Goal: Transaction & Acquisition: Purchase product/service

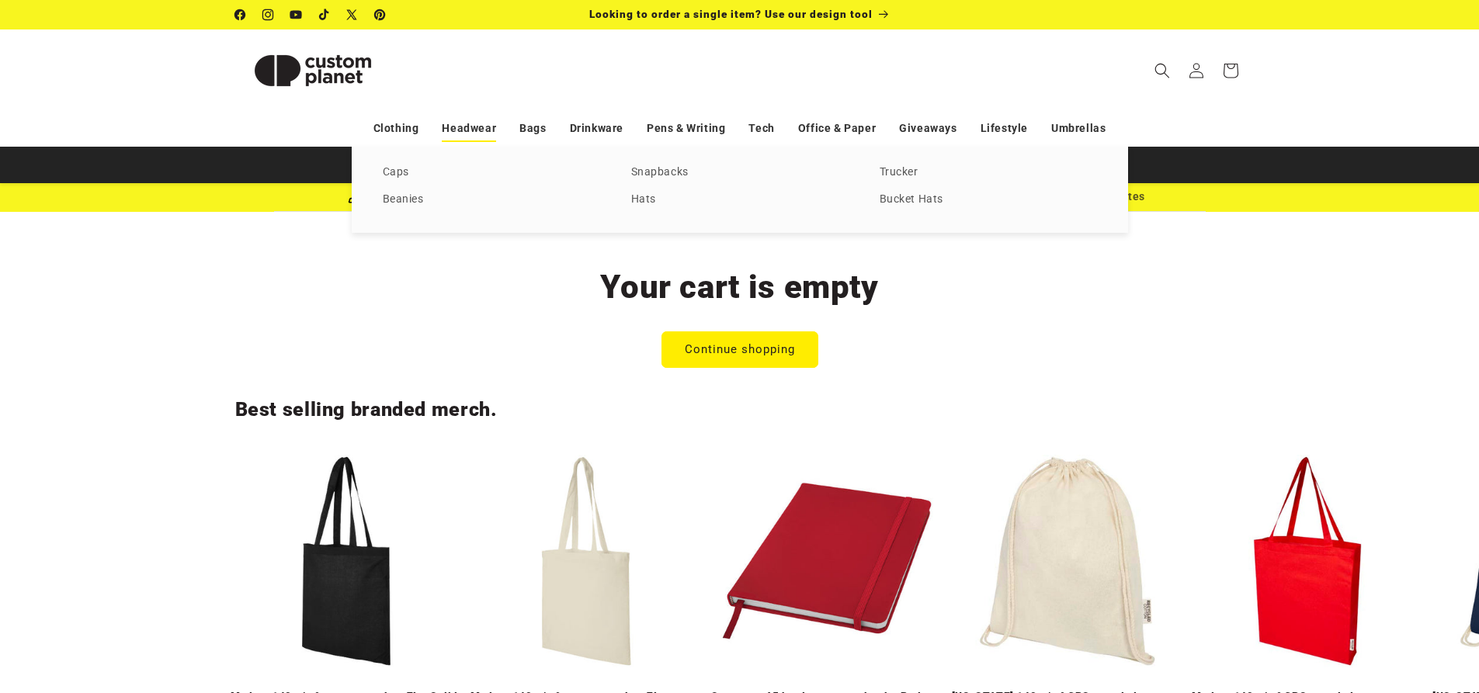
click at [477, 131] on link "Headwear" at bounding box center [469, 128] width 54 height 27
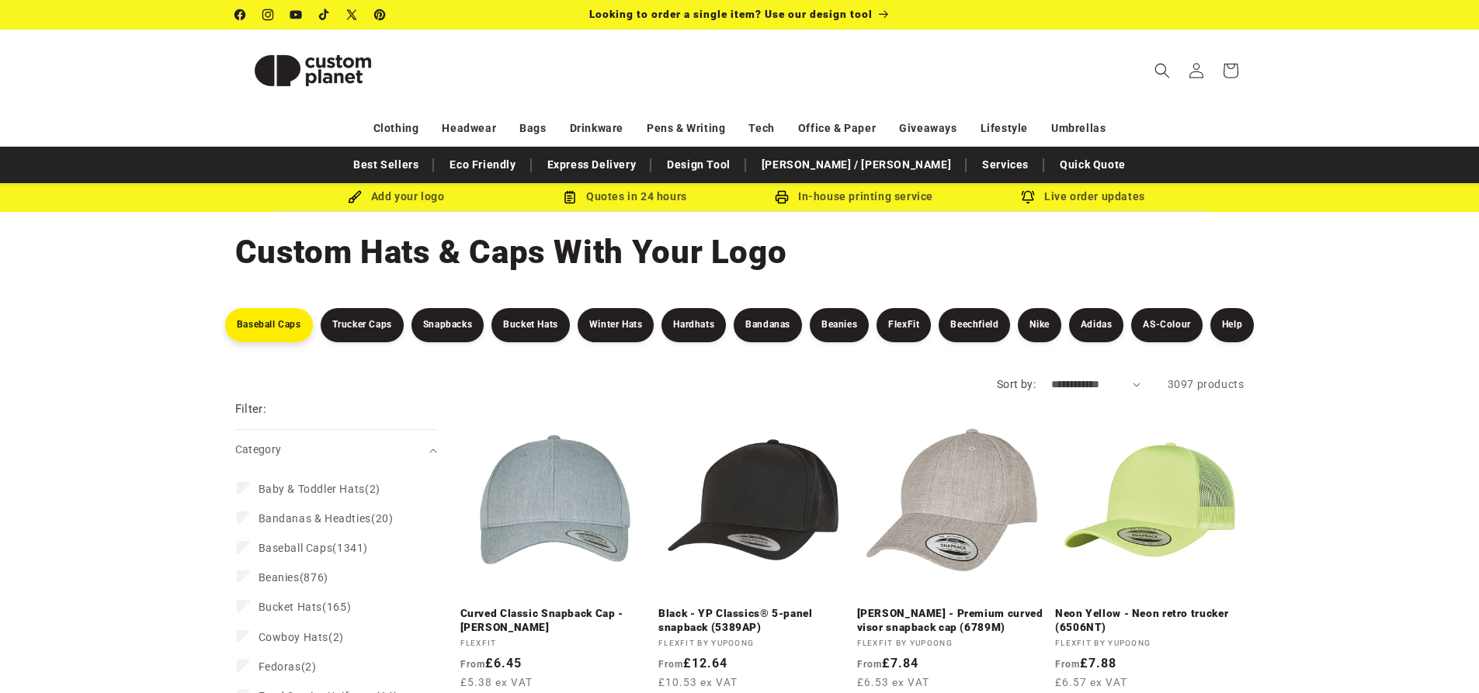
click at [261, 331] on link "Baseball Caps" at bounding box center [269, 325] width 88 height 34
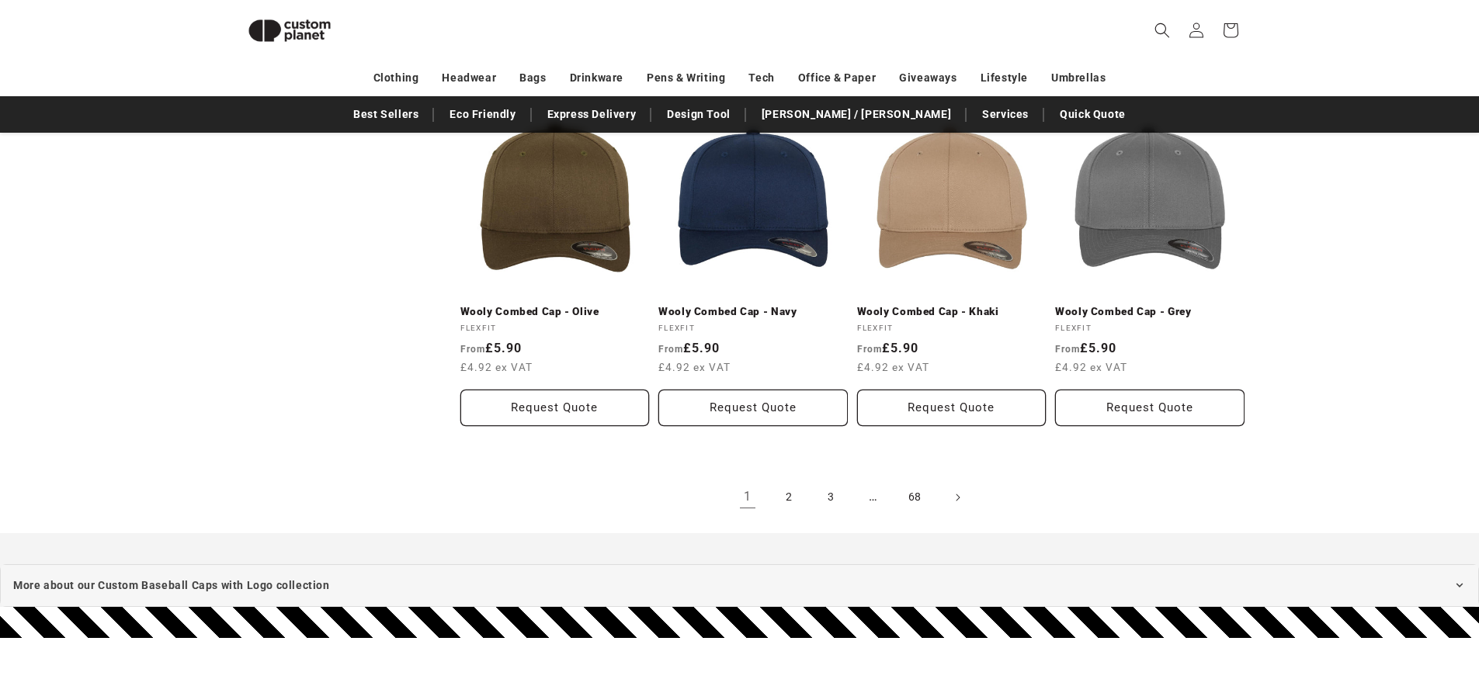
scroll to position [1610, 0]
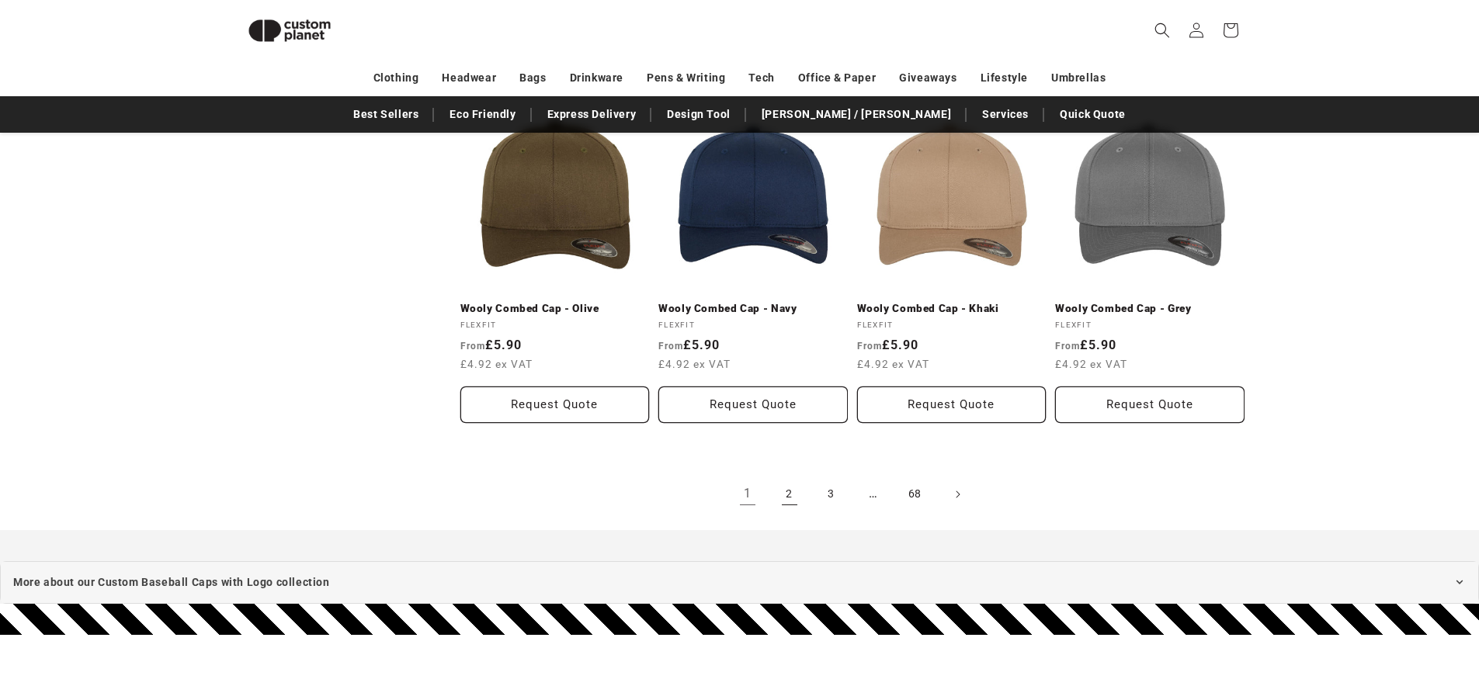
click at [796, 494] on link "2" at bounding box center [789, 494] width 34 height 34
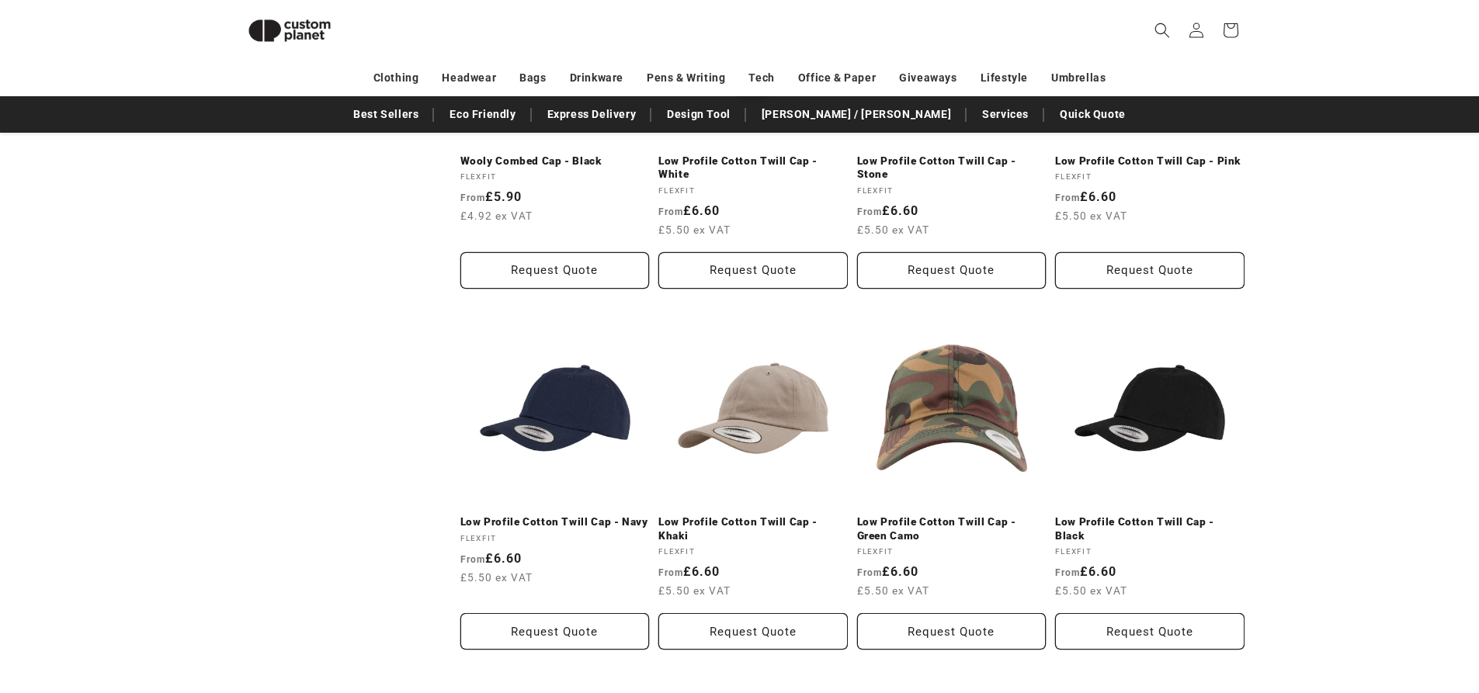
scroll to position [755, 0]
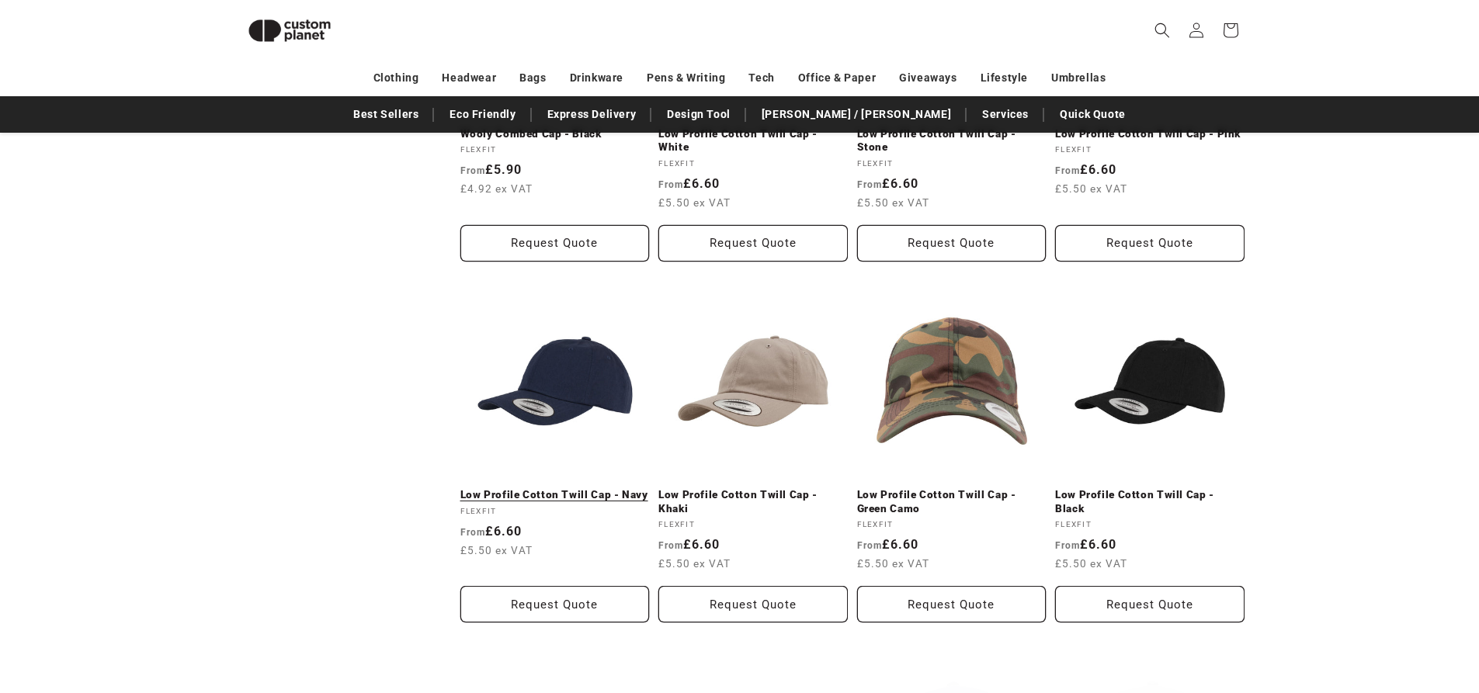
click at [572, 495] on link "Low Profile Cotton Twill Cap - Navy" at bounding box center [554, 495] width 189 height 14
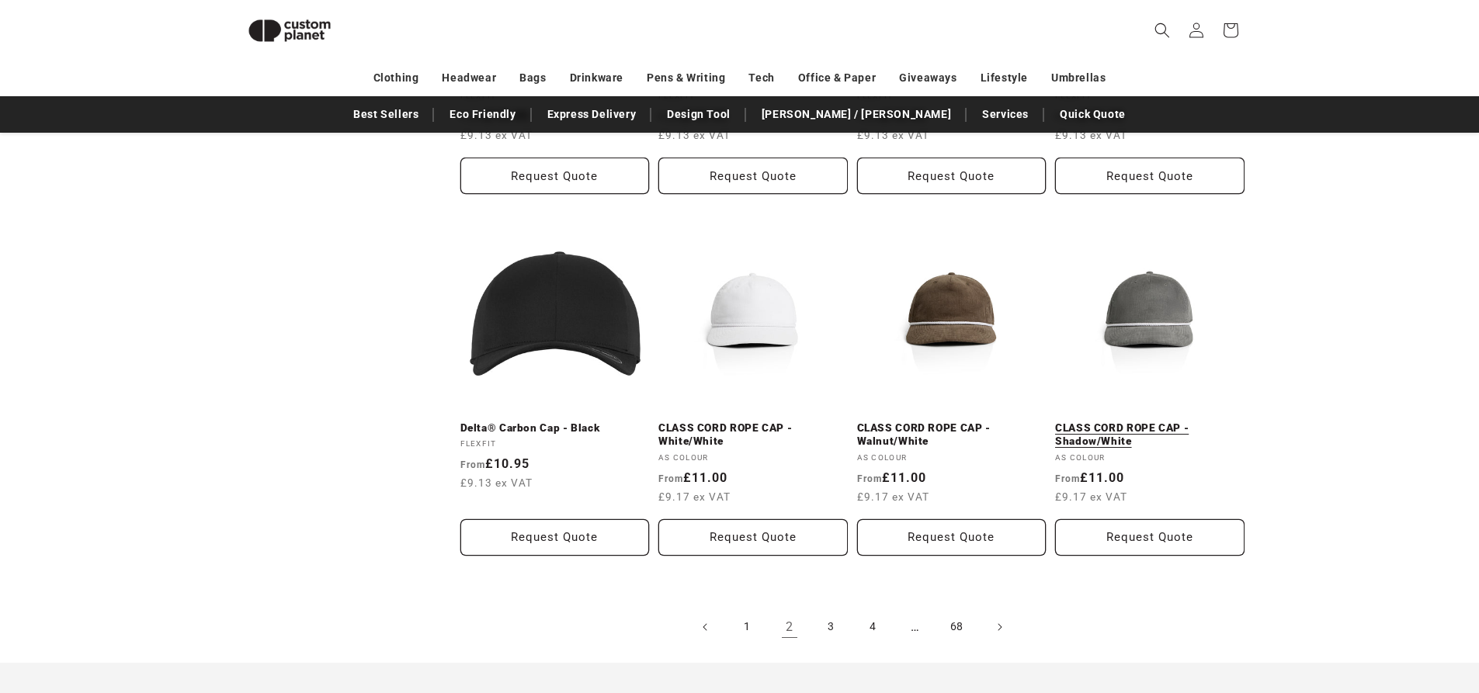
scroll to position [1609, 0]
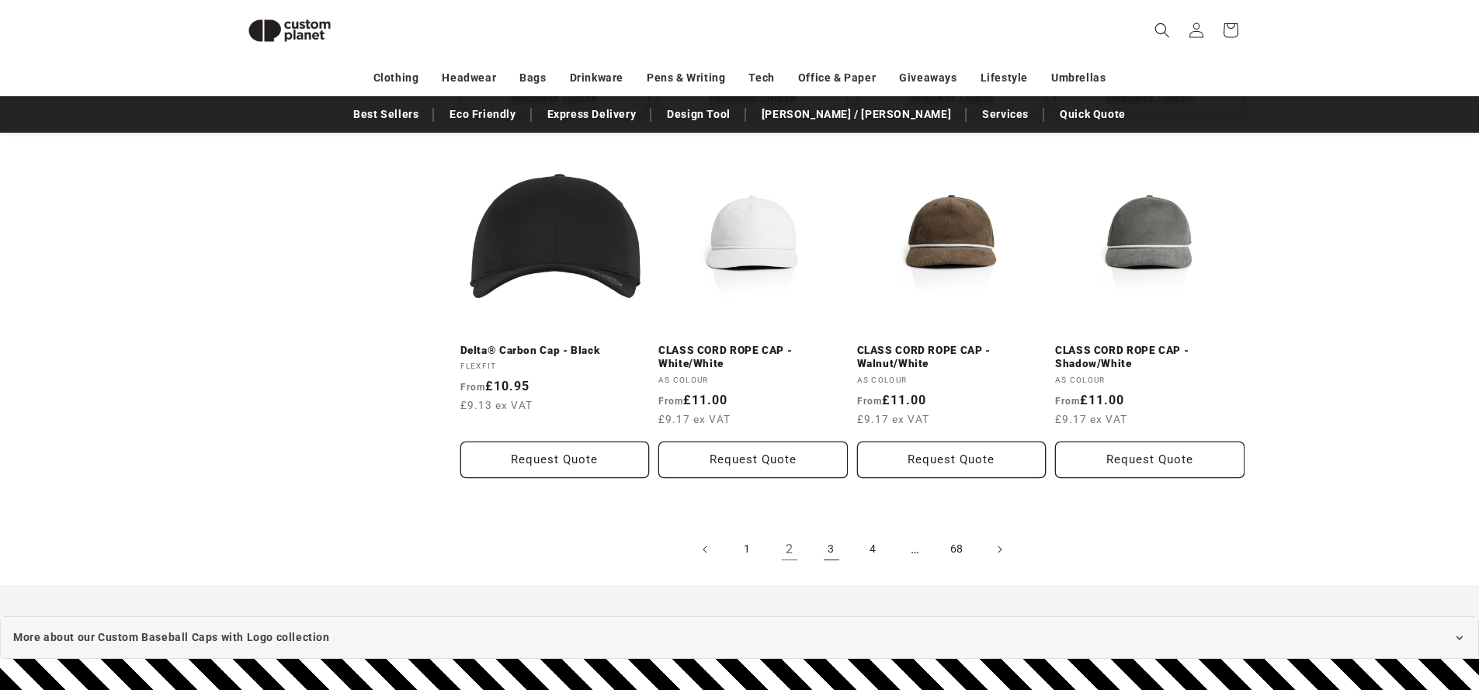
click at [838, 550] on link "3" at bounding box center [831, 549] width 34 height 34
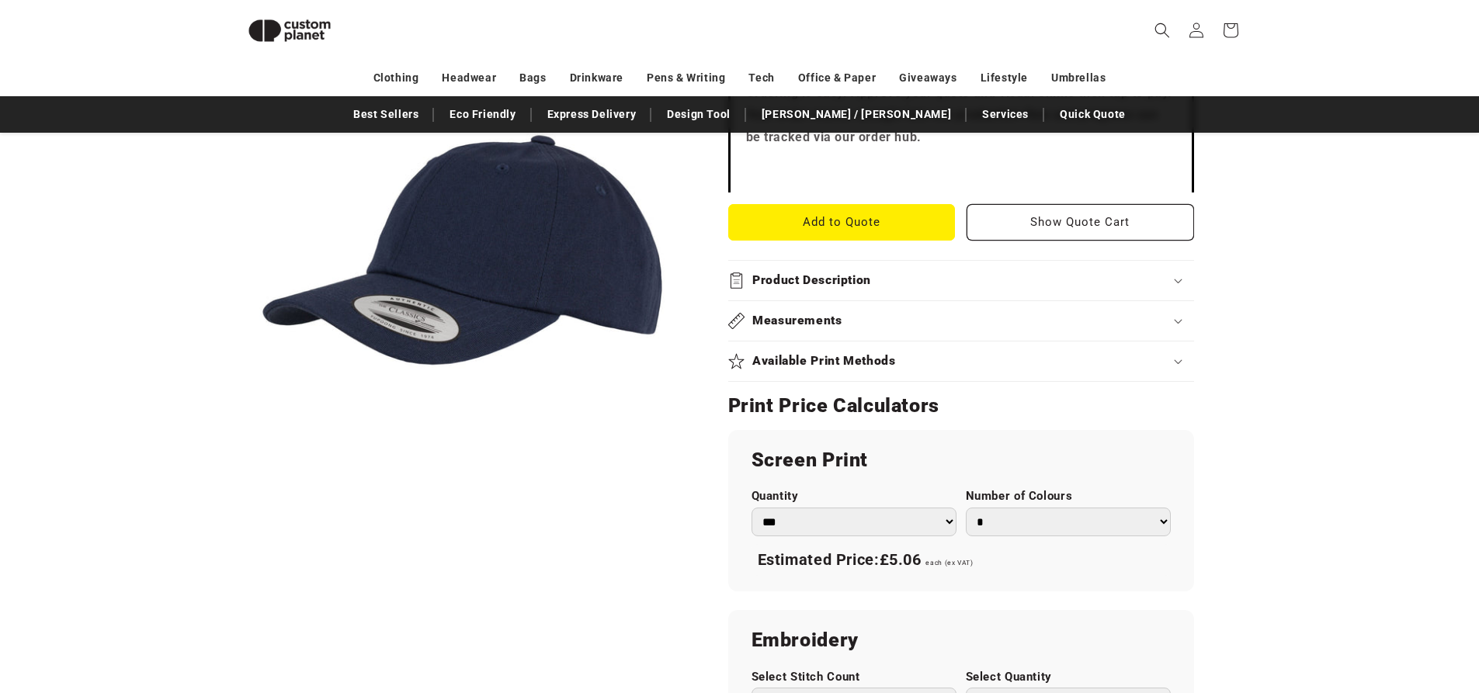
scroll to position [600, 0]
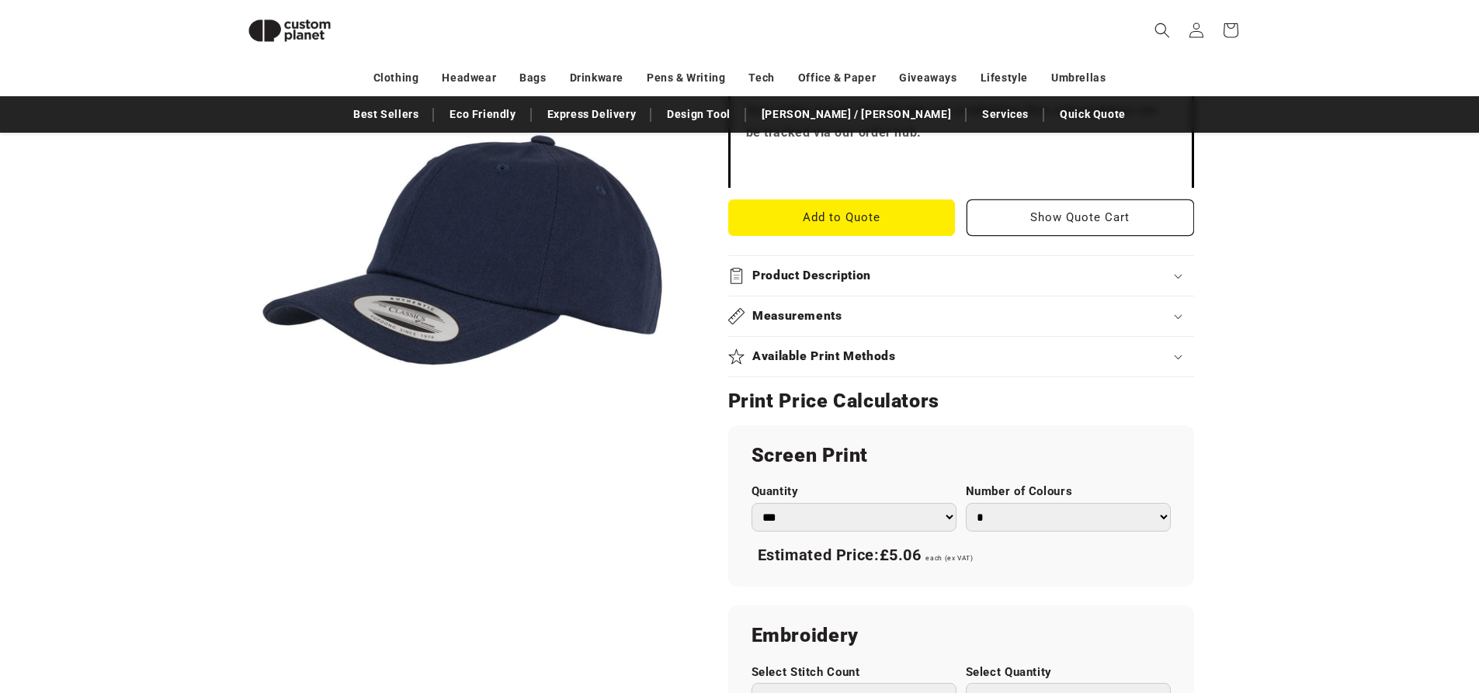
click at [1174, 273] on div "Product Description" at bounding box center [961, 276] width 466 height 16
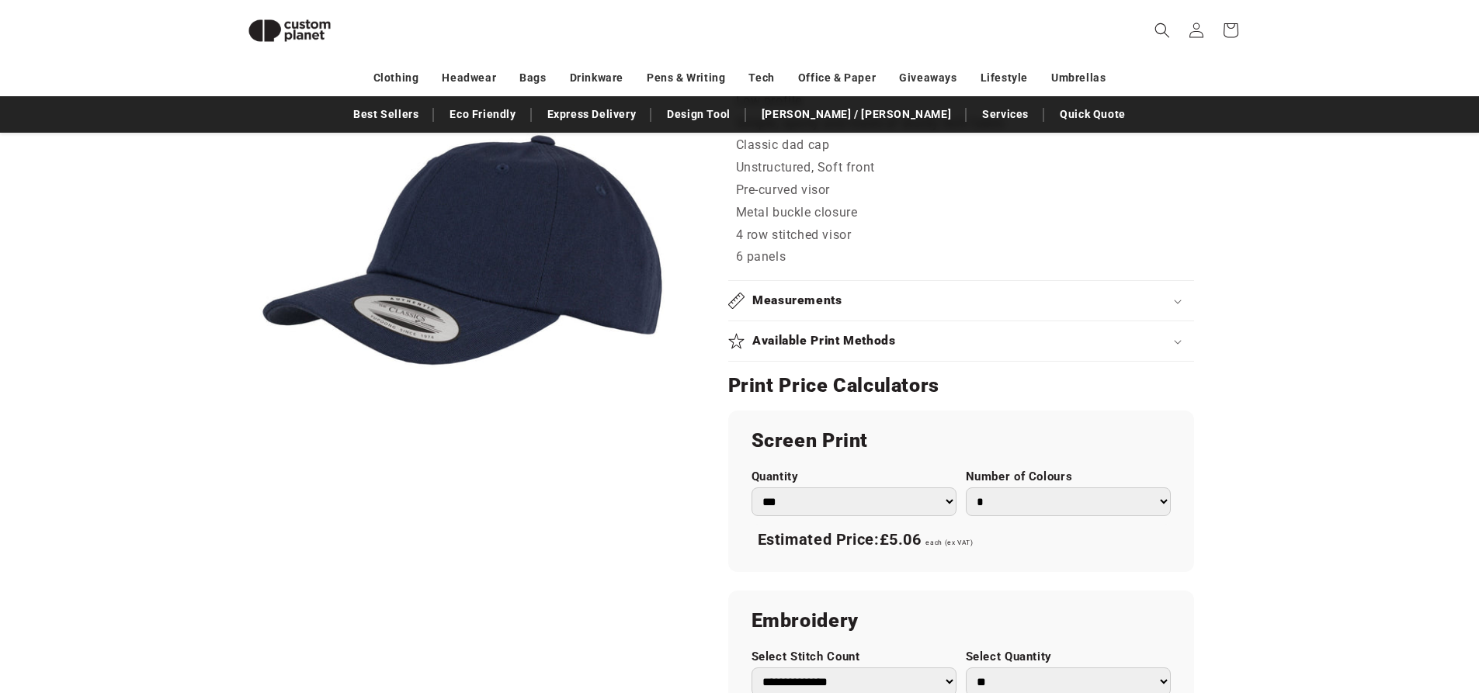
scroll to position [833, 0]
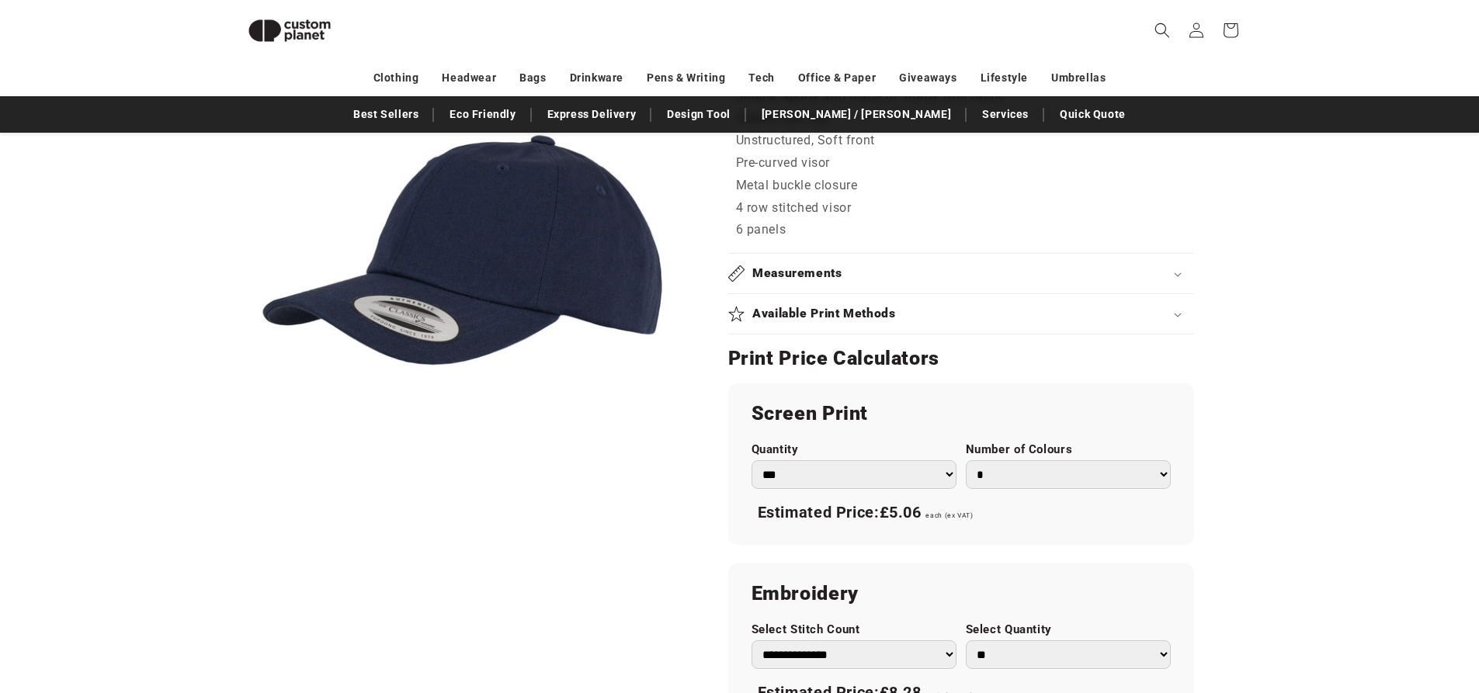
click at [1173, 272] on div "Measurements" at bounding box center [961, 273] width 466 height 16
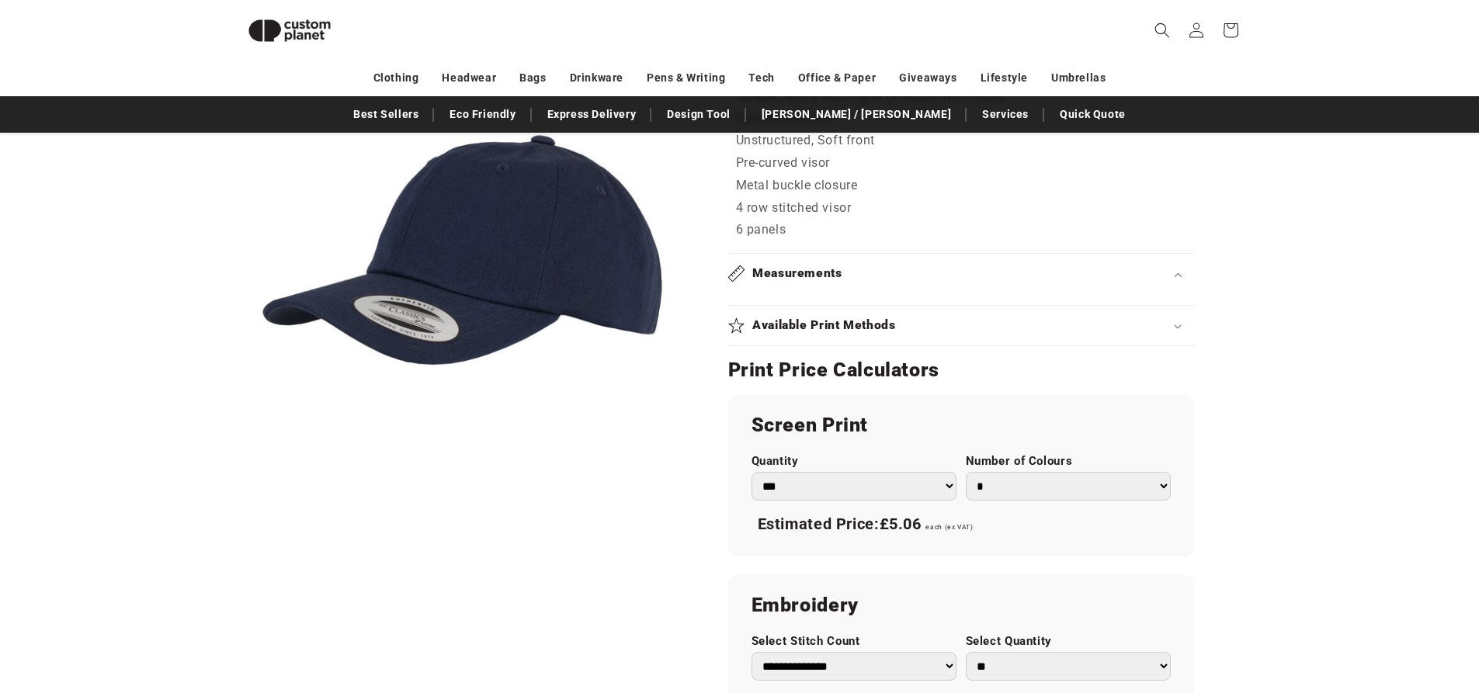
click at [1176, 273] on icon at bounding box center [1178, 274] width 8 height 5
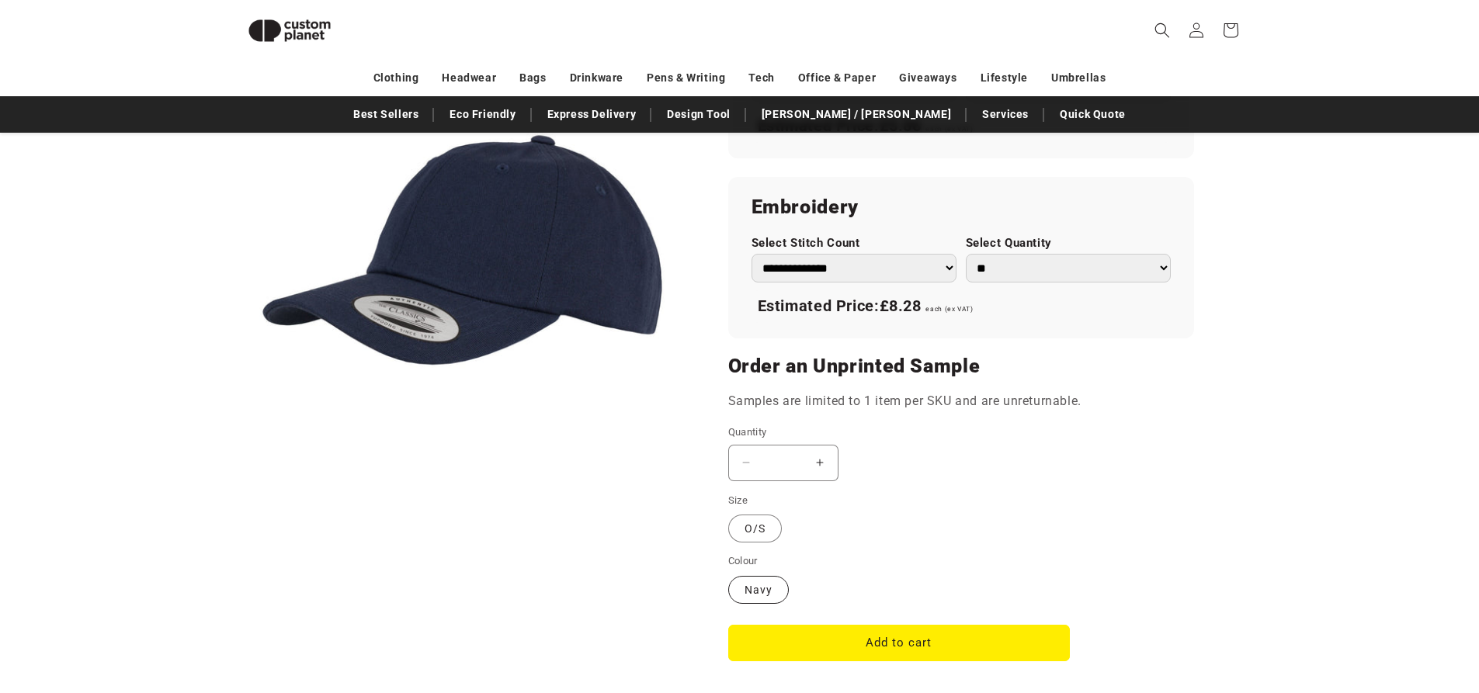
scroll to position [1221, 0]
click at [849, 637] on button "Add to cart" at bounding box center [899, 641] width 342 height 36
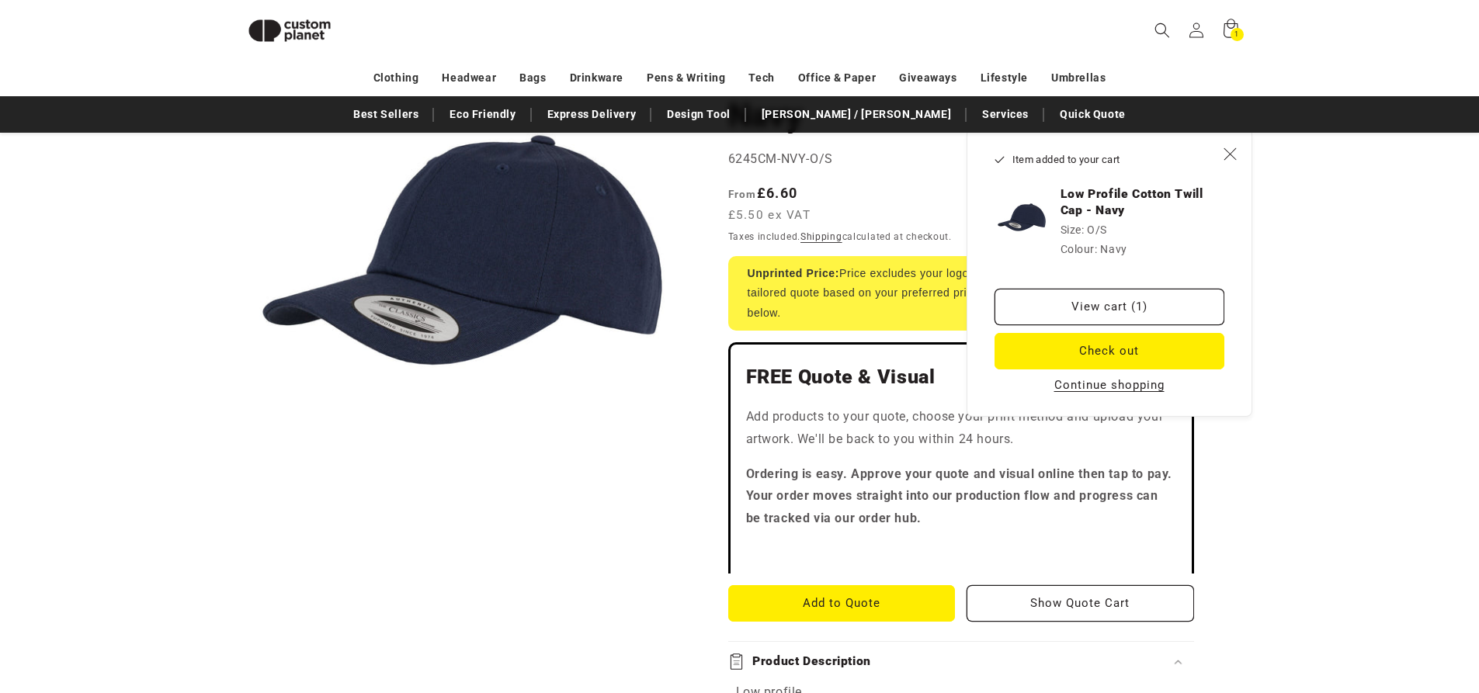
scroll to position [212, 0]
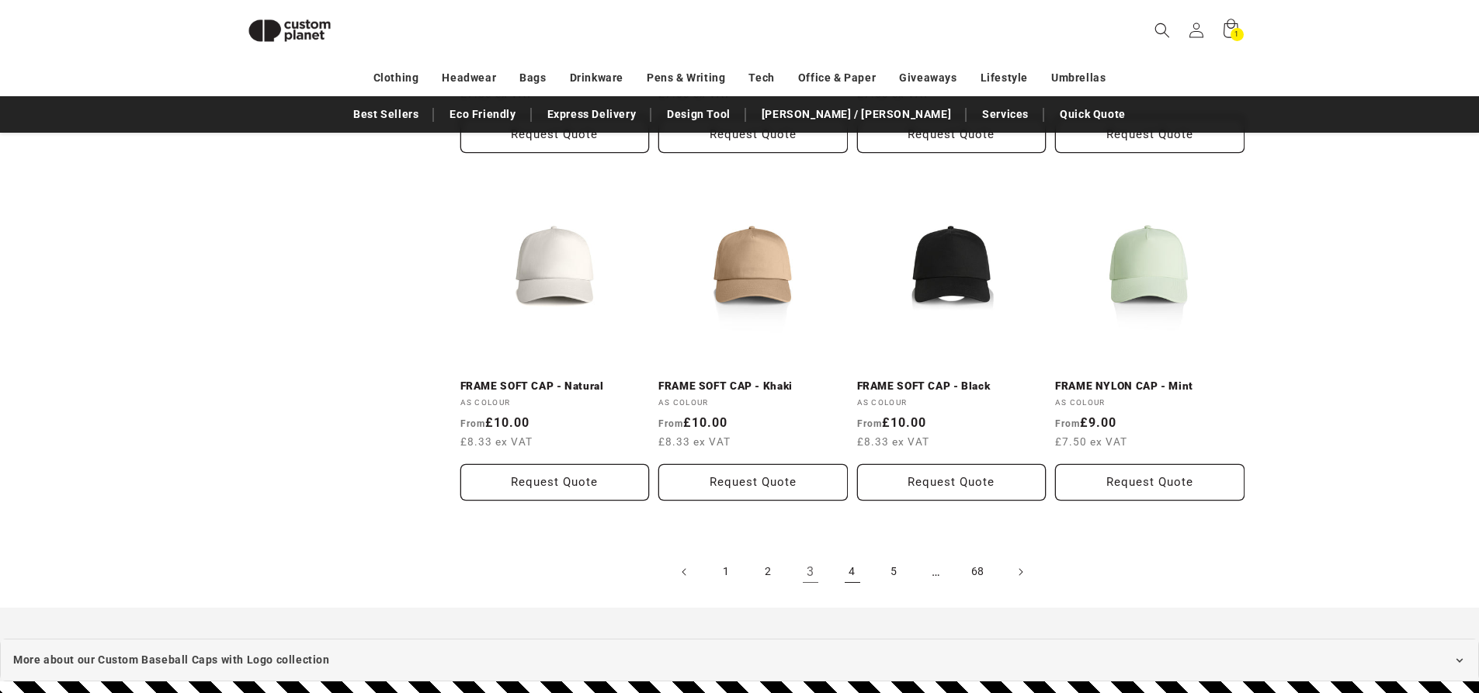
scroll to position [1687, 0]
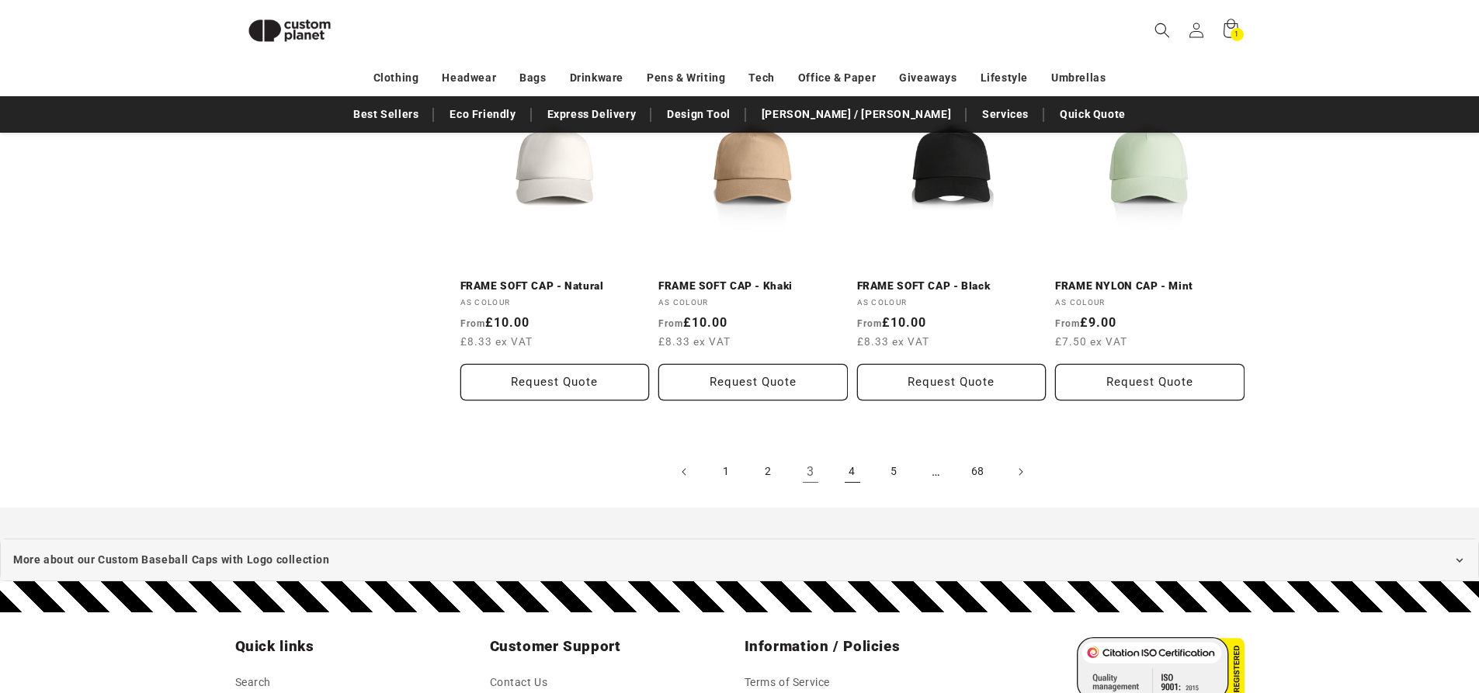
click at [853, 477] on link "4" at bounding box center [852, 472] width 34 height 34
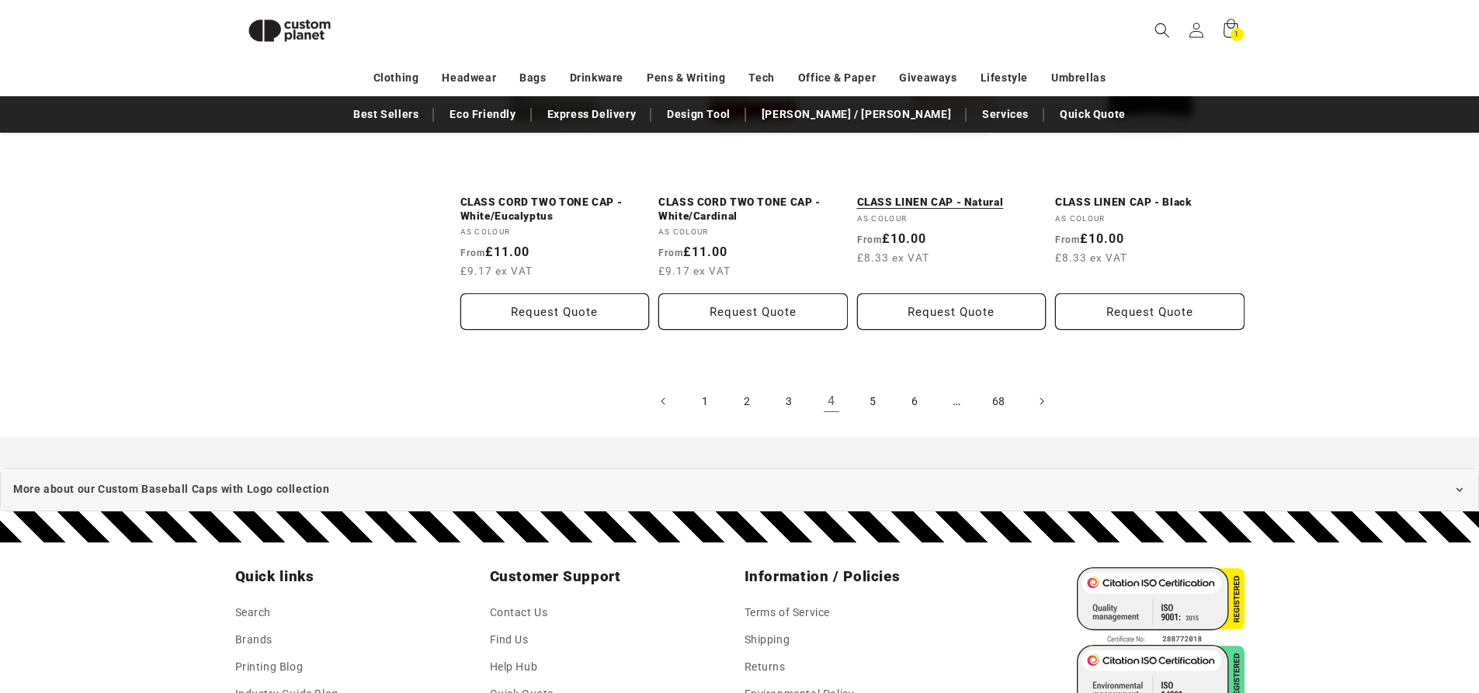
scroll to position [1765, 0]
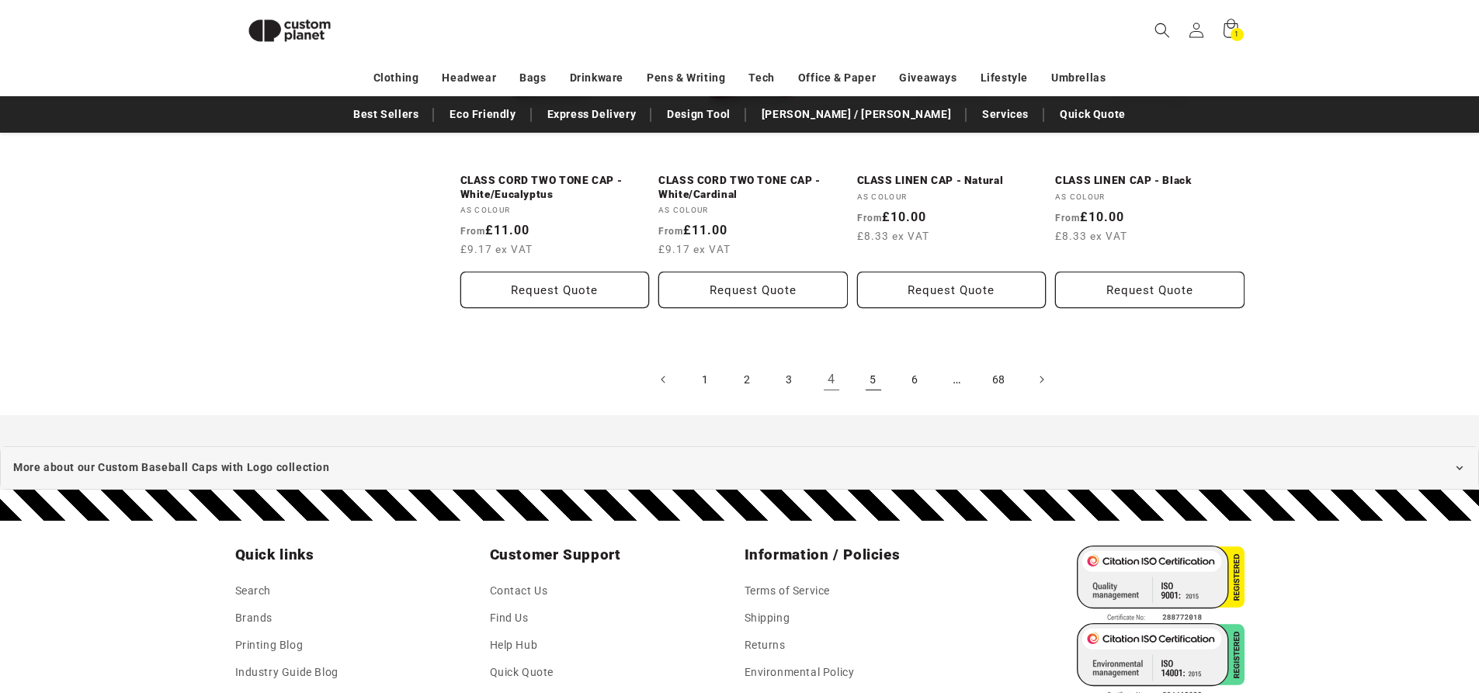
click at [869, 383] on link "5" at bounding box center [873, 379] width 34 height 34
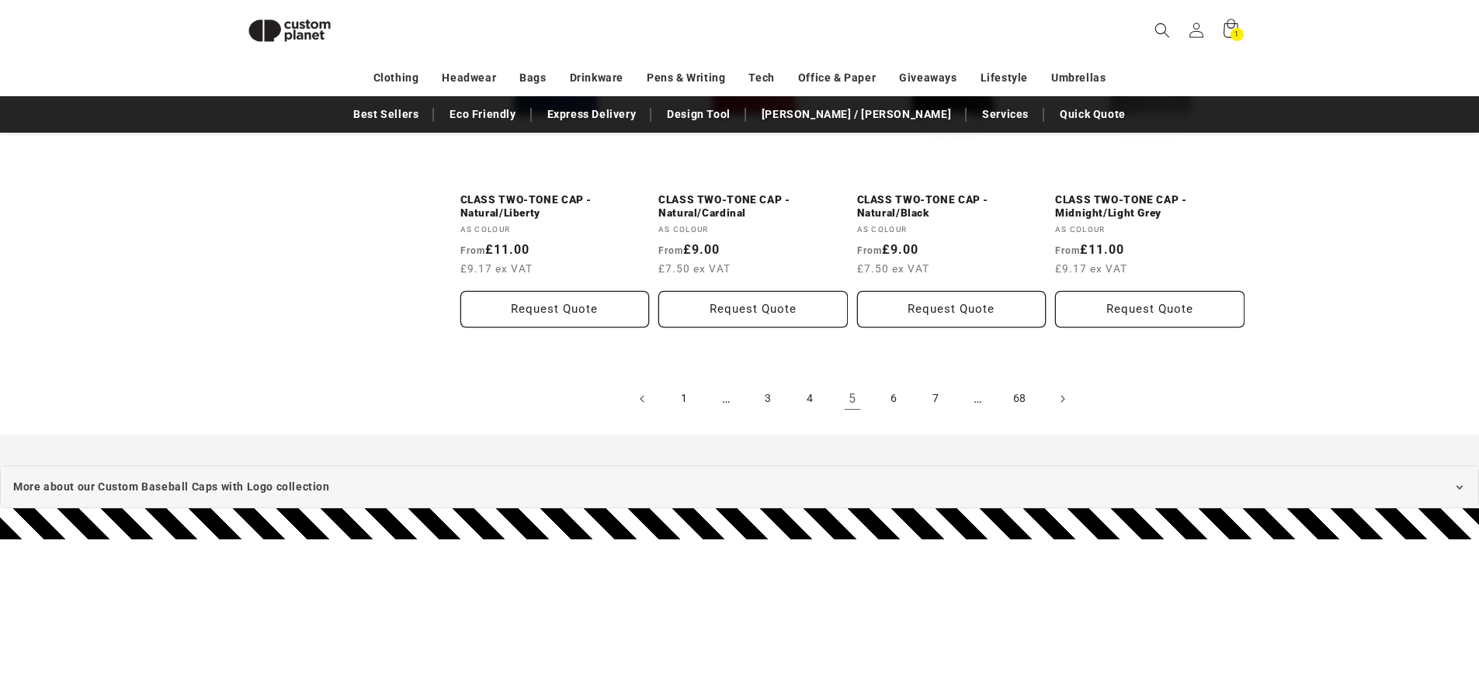
scroll to position [1764, 0]
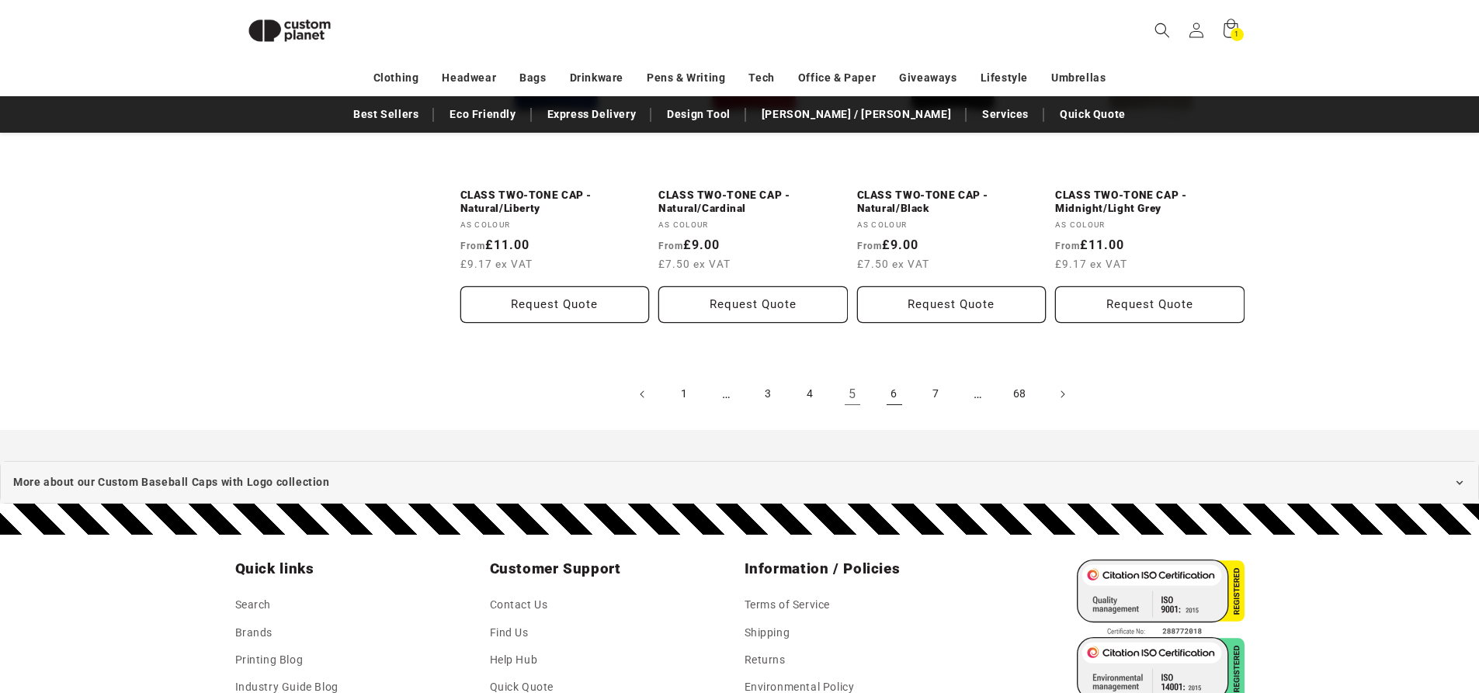
click at [896, 399] on link "6" at bounding box center [894, 394] width 34 height 34
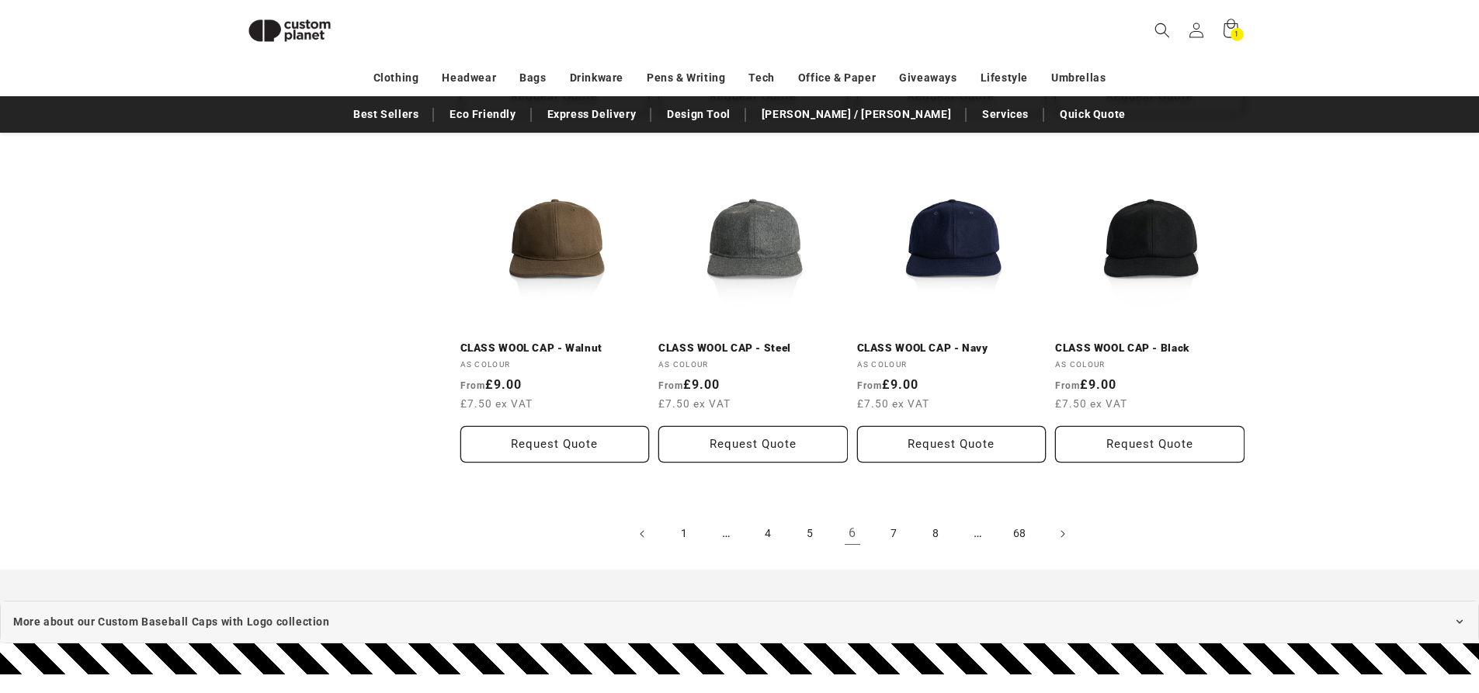
scroll to position [1609, 0]
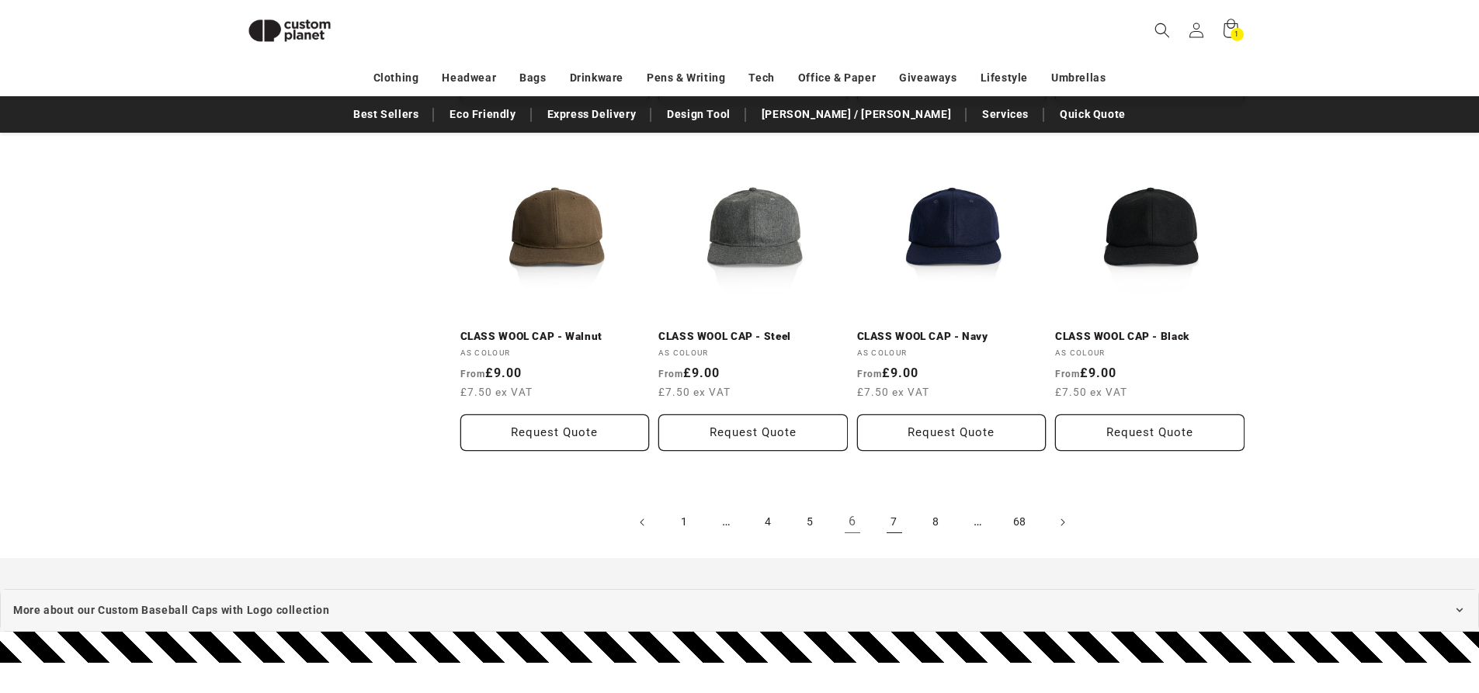
click at [898, 522] on link "7" at bounding box center [894, 522] width 34 height 34
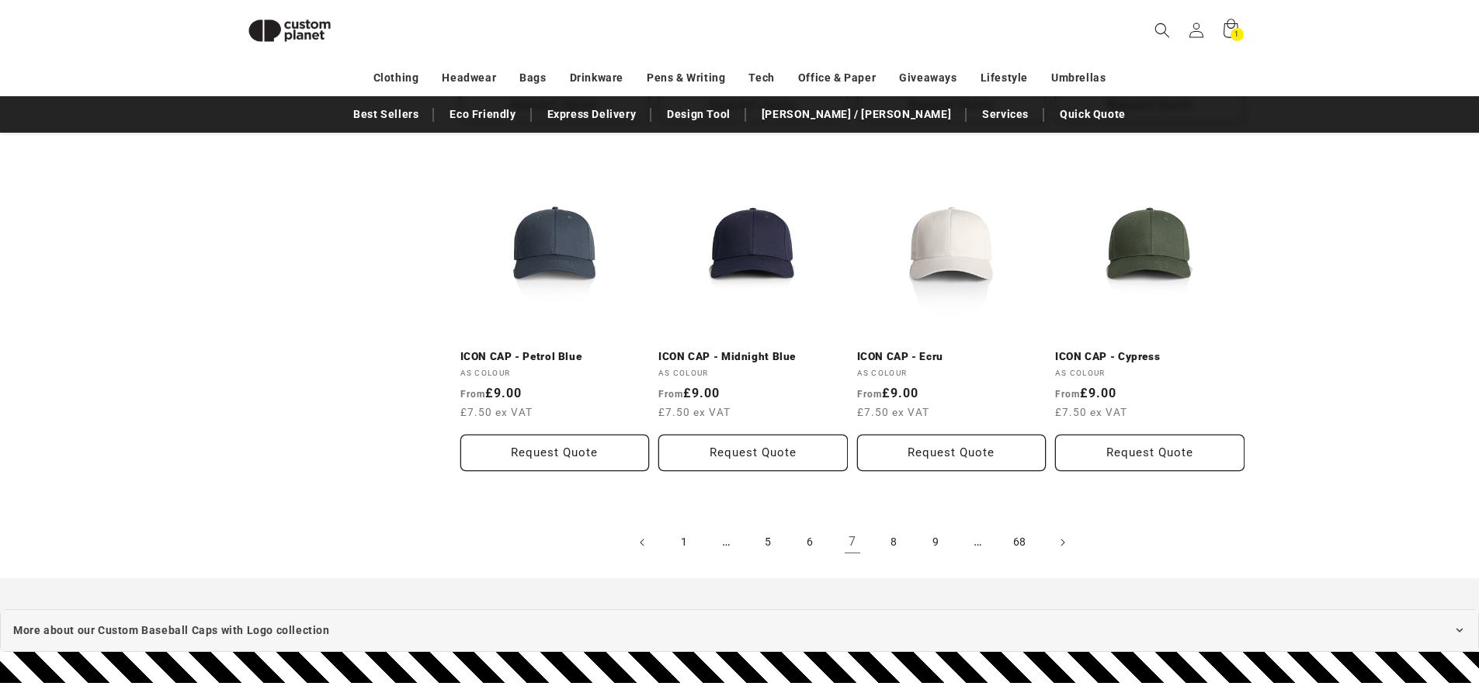
scroll to position [1691, 0]
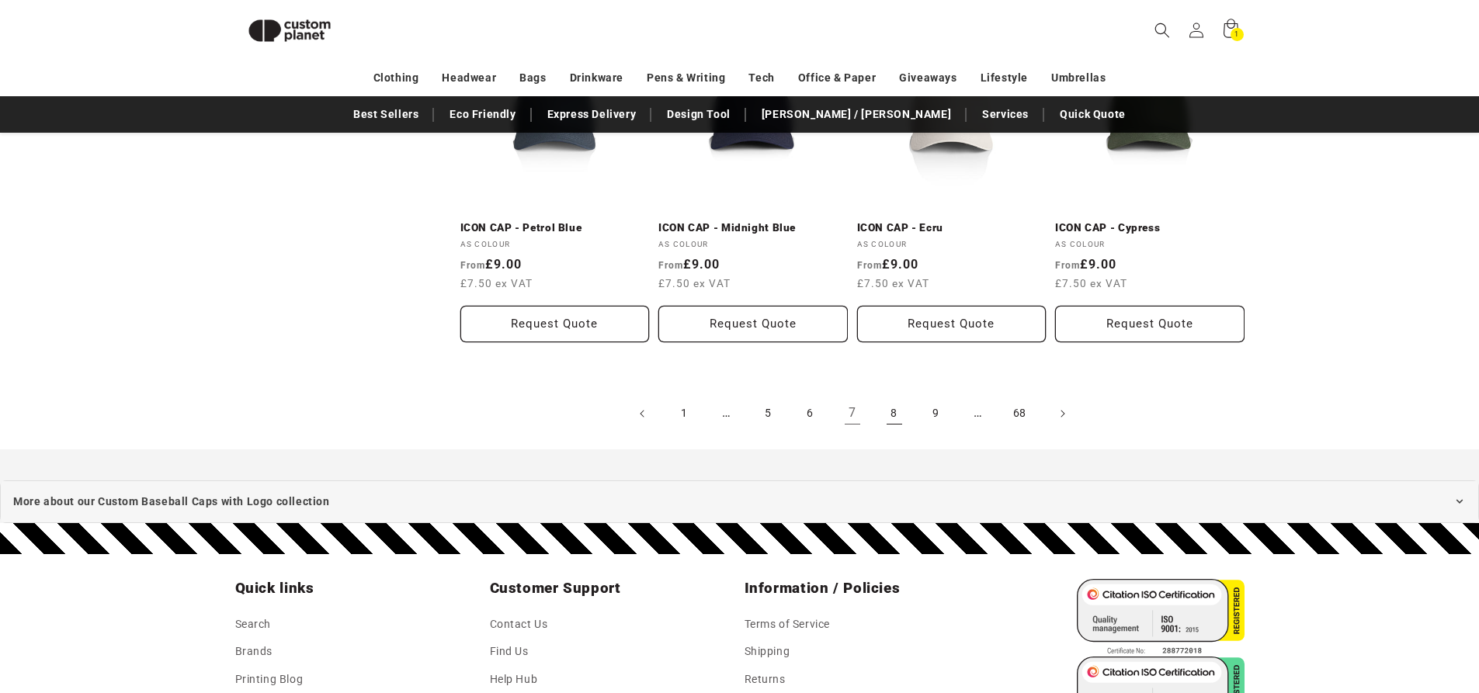
click at [893, 417] on link "8" at bounding box center [894, 414] width 34 height 34
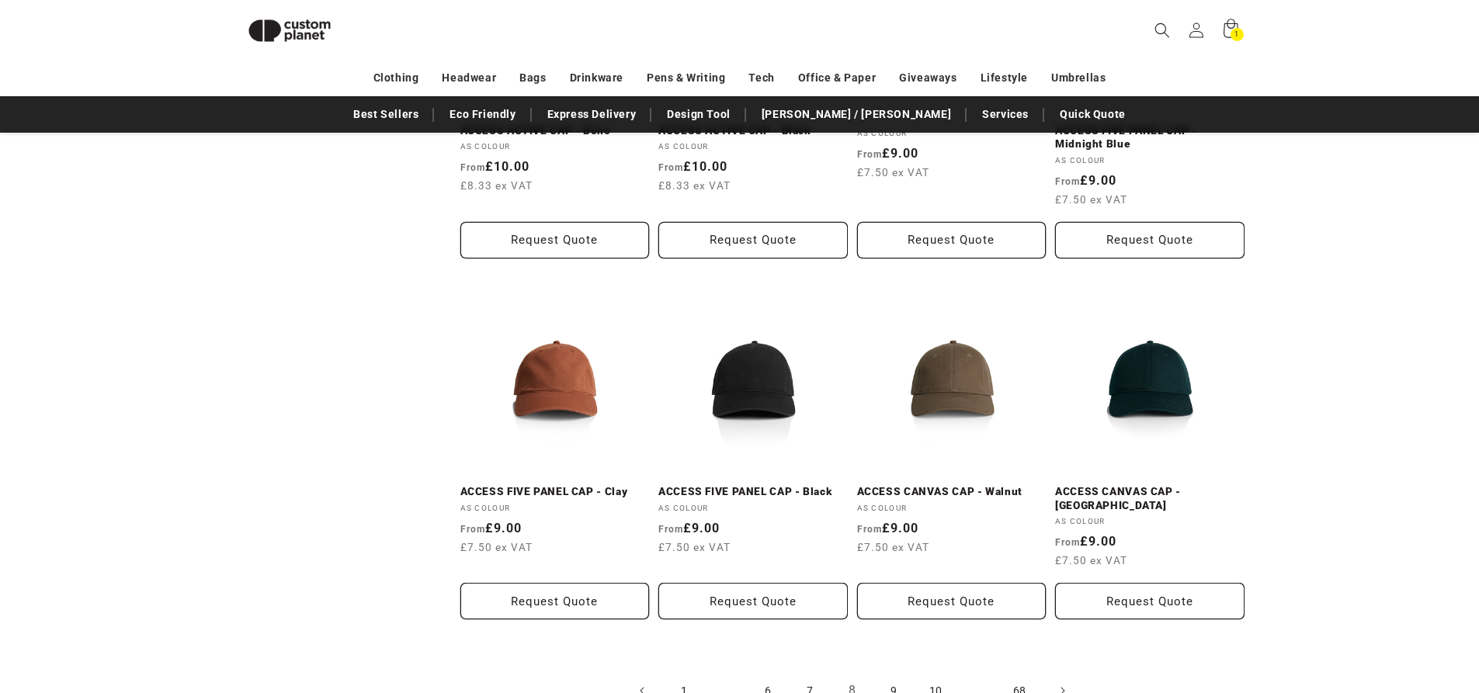
scroll to position [1764, 0]
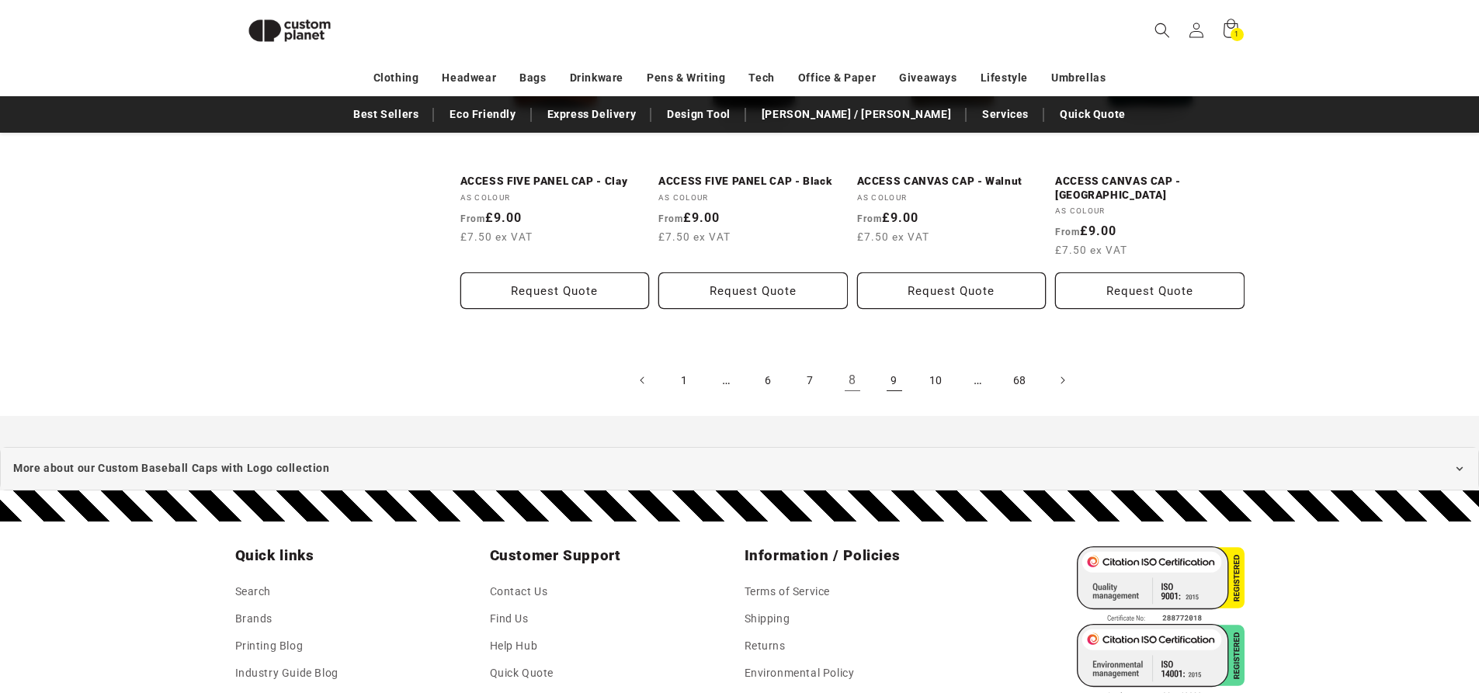
click at [888, 368] on link "9" at bounding box center [894, 380] width 34 height 34
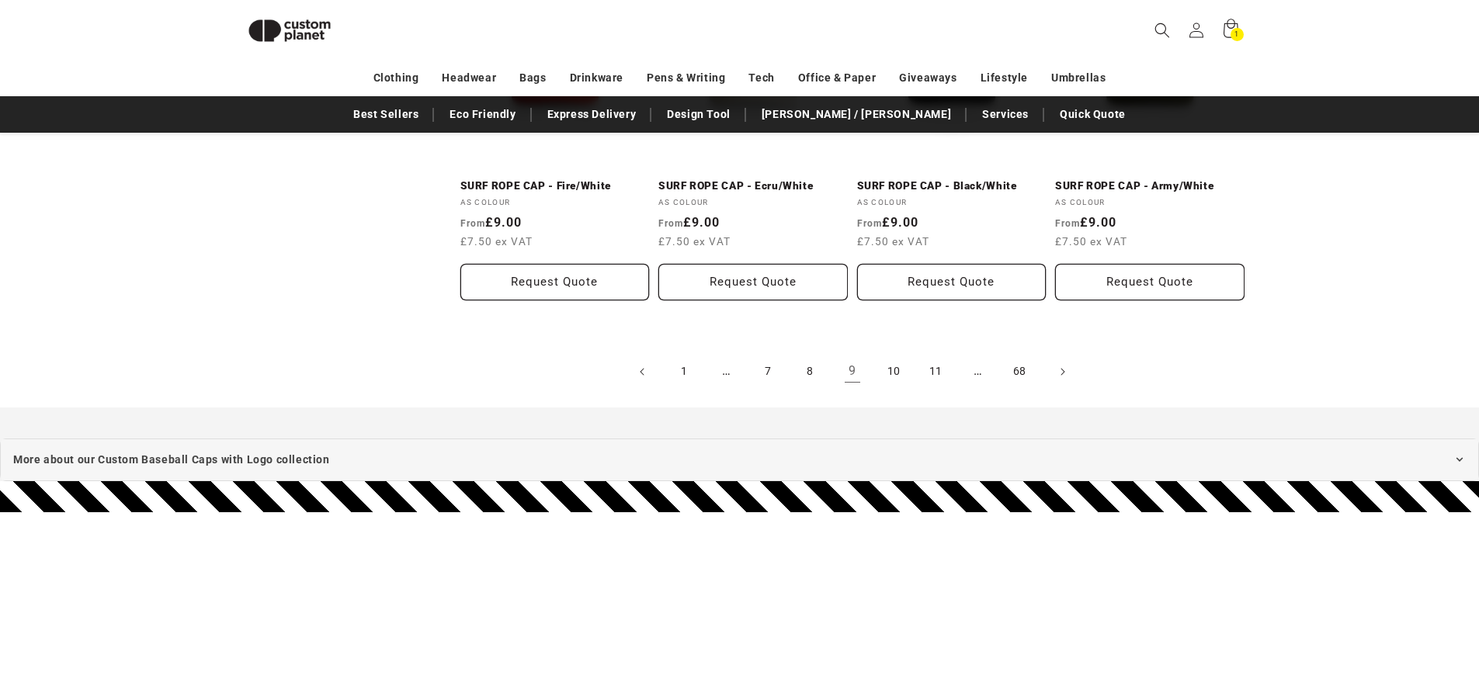
scroll to position [1764, 0]
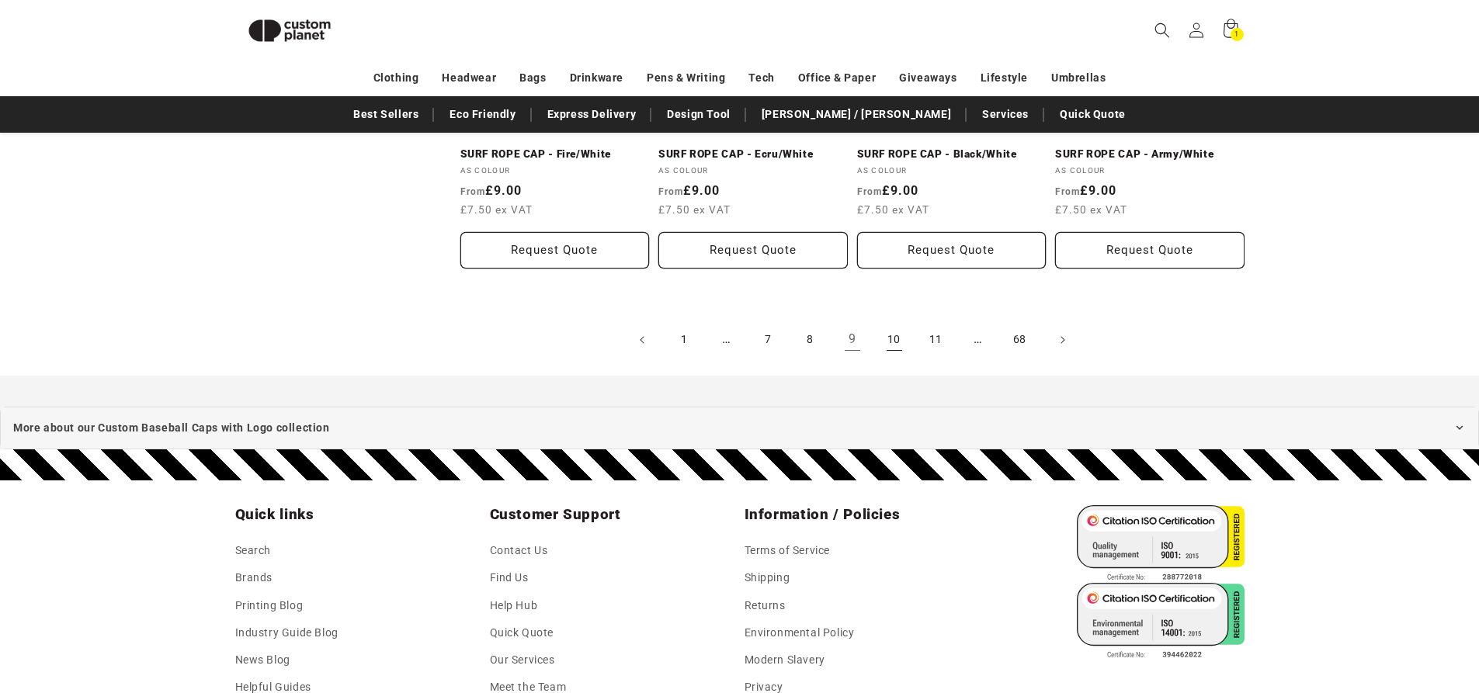
click at [897, 341] on link "10" at bounding box center [894, 340] width 34 height 34
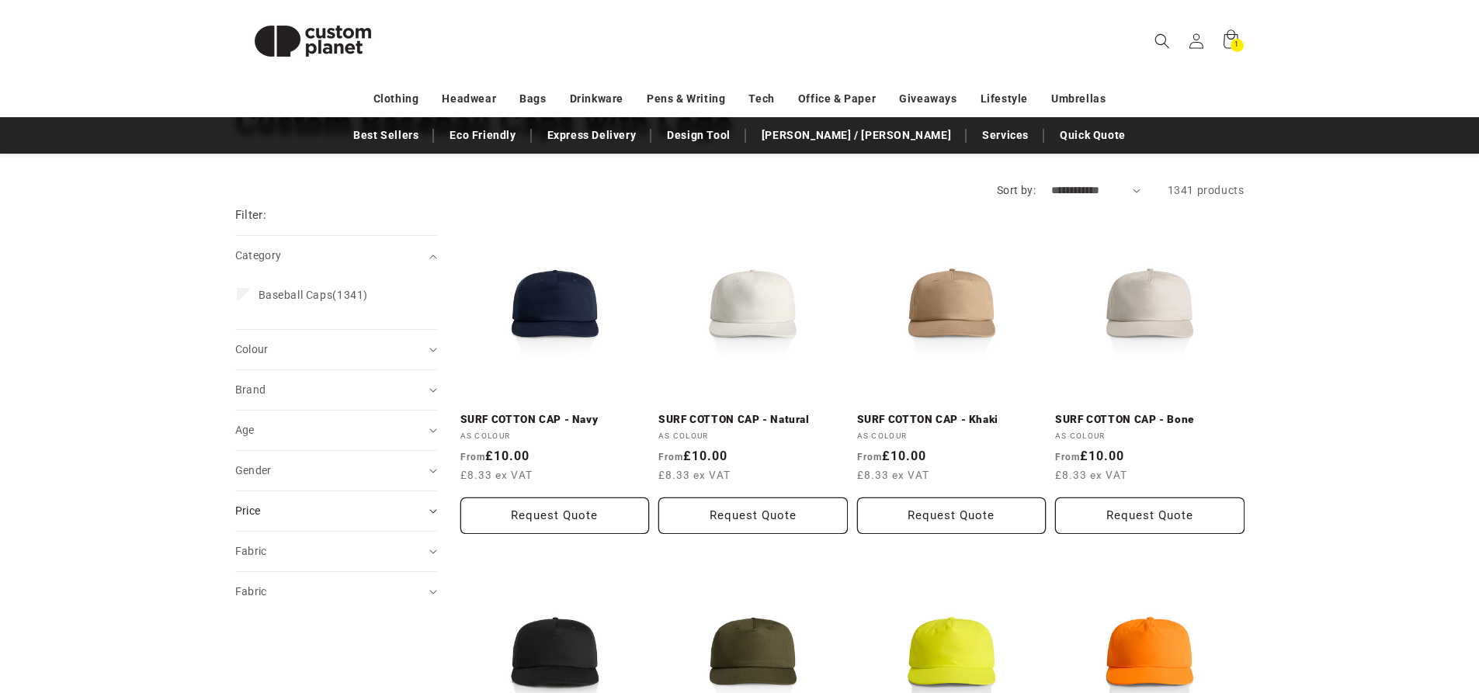
scroll to position [155, 0]
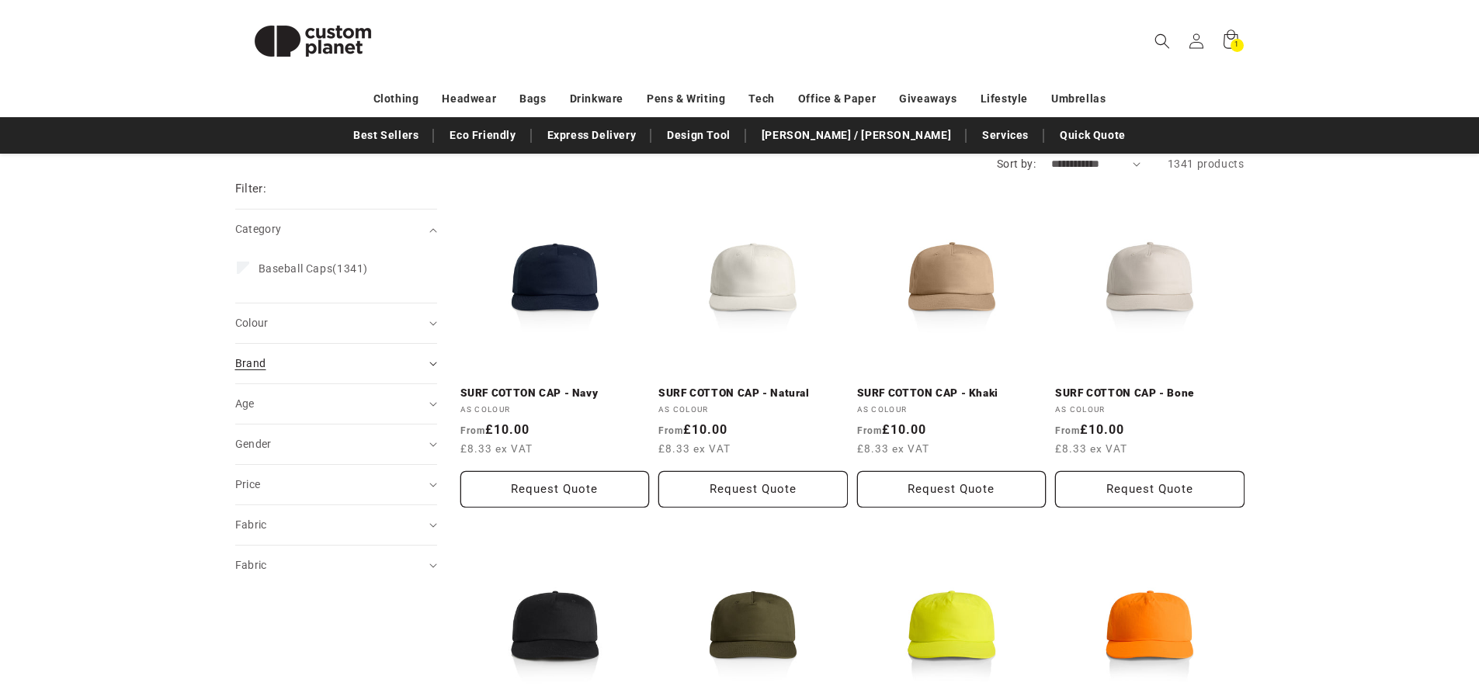
click at [430, 359] on summary "Brand (0)" at bounding box center [336, 364] width 202 height 40
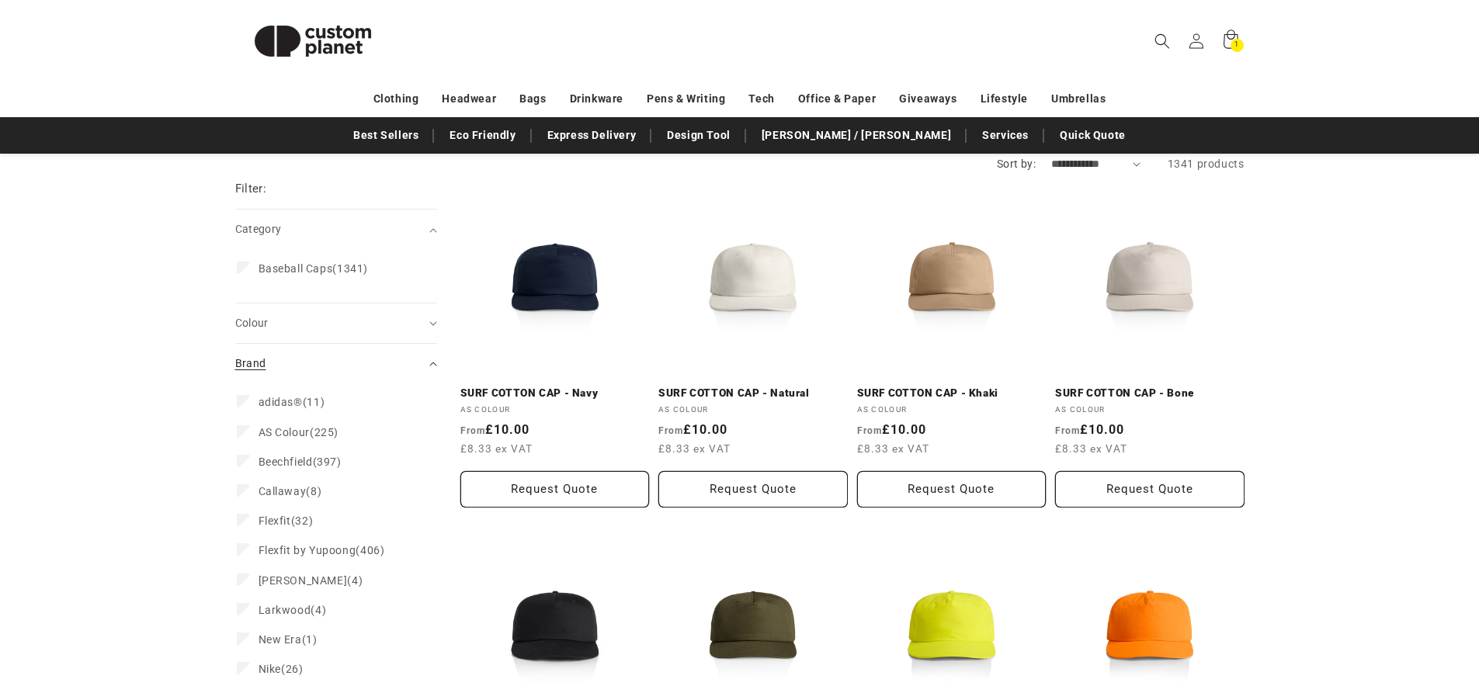
click at [431, 358] on summary "Brand (0)" at bounding box center [336, 364] width 202 height 40
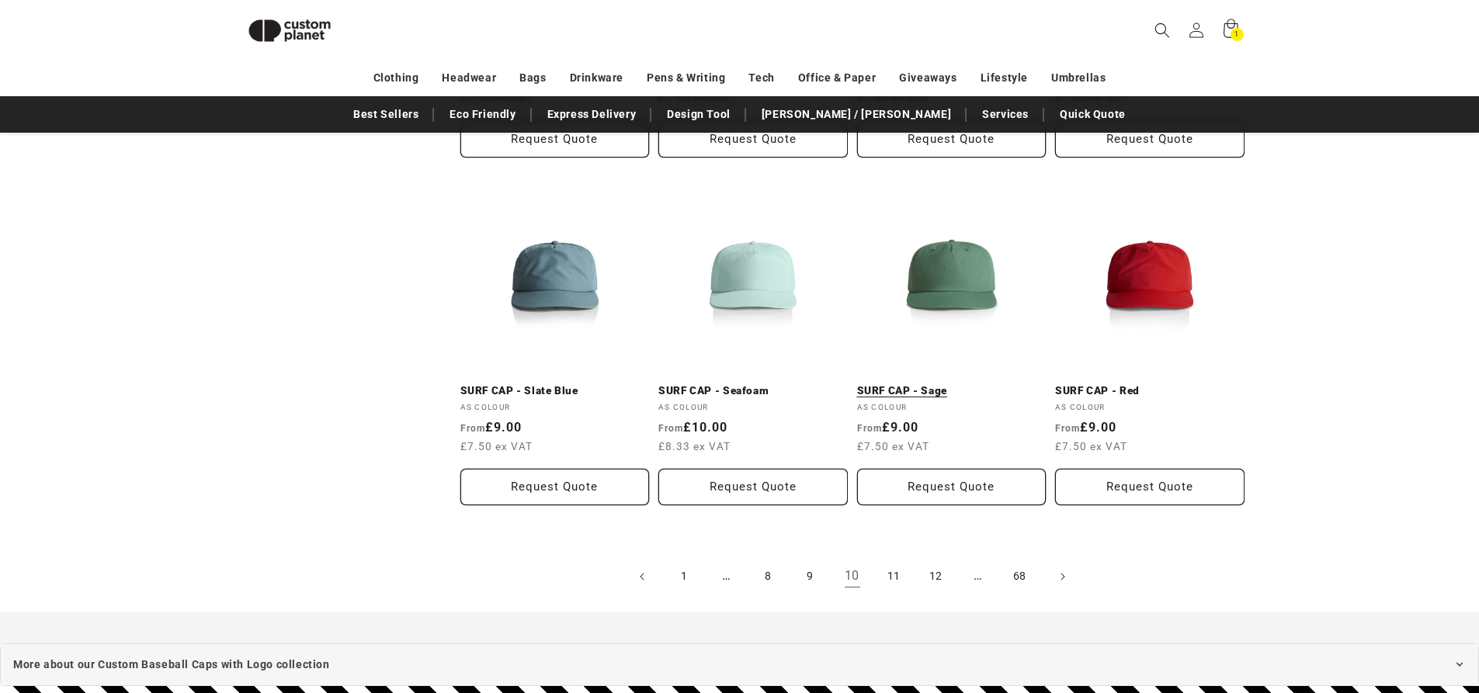
scroll to position [1764, 0]
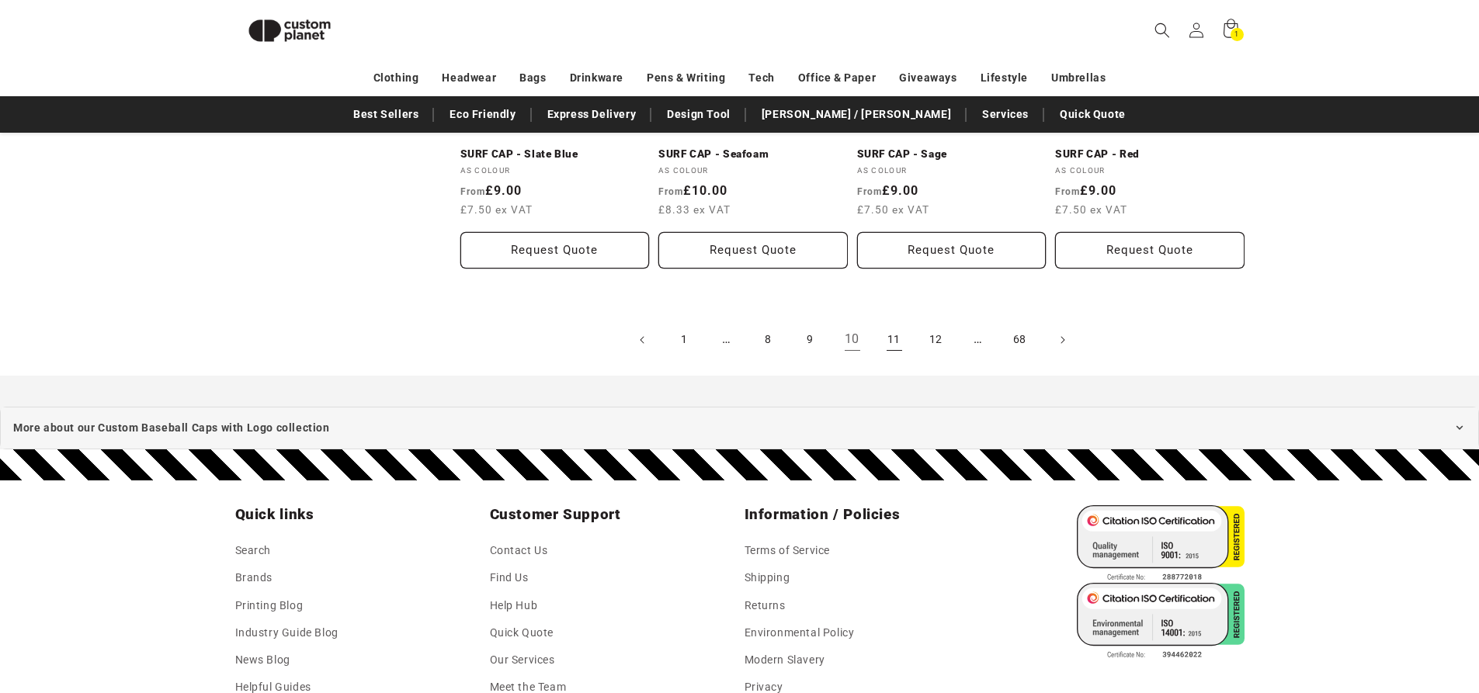
click at [892, 338] on link "11" at bounding box center [894, 340] width 34 height 34
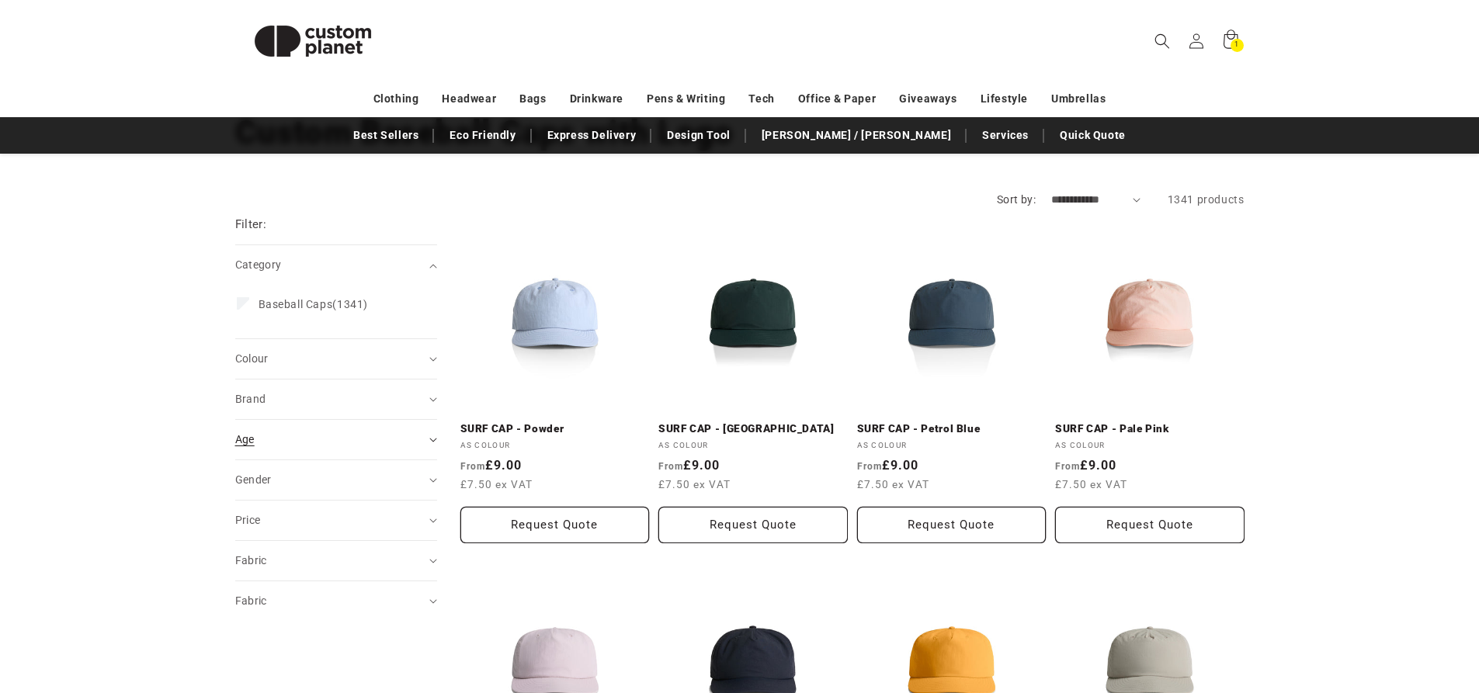
scroll to position [155, 0]
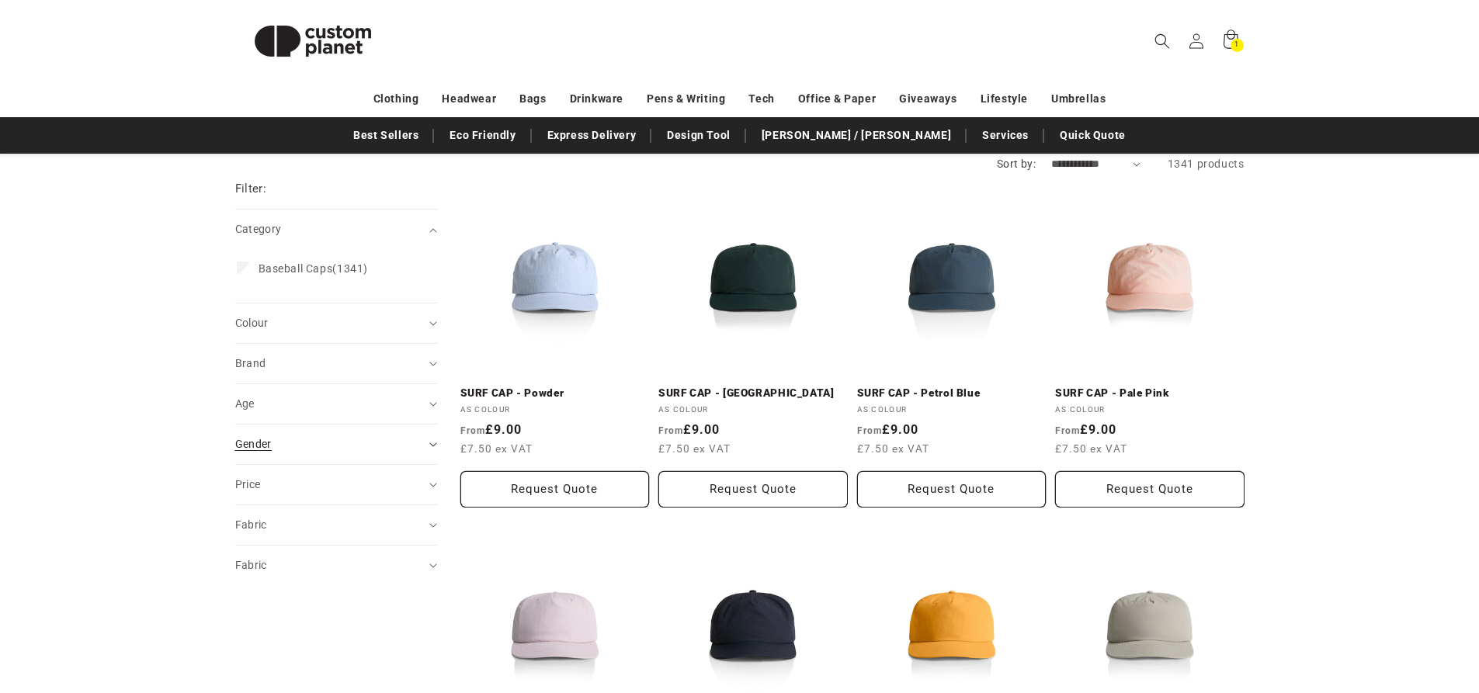
click at [430, 442] on icon "Gender (0 selected)" at bounding box center [433, 444] width 8 height 5
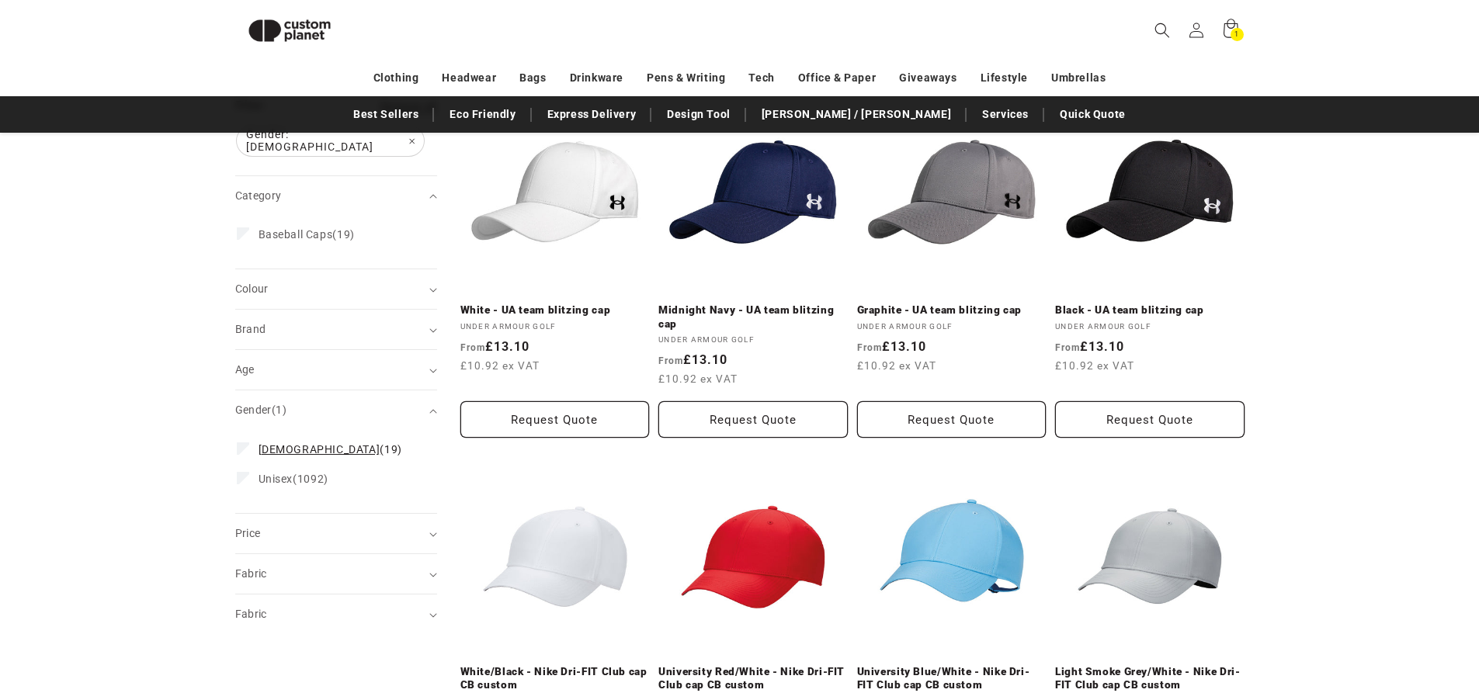
scroll to position [212, 0]
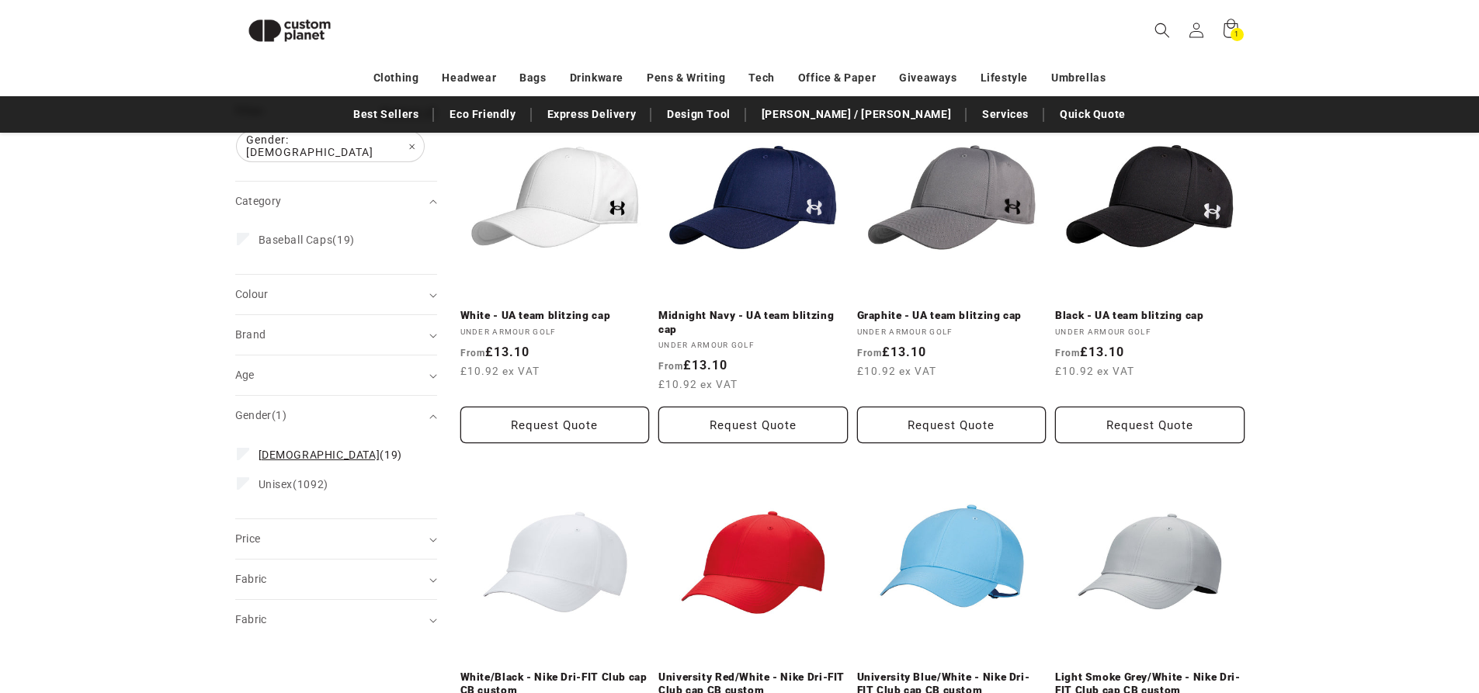
click at [243, 451] on icon at bounding box center [243, 453] width 9 height 5
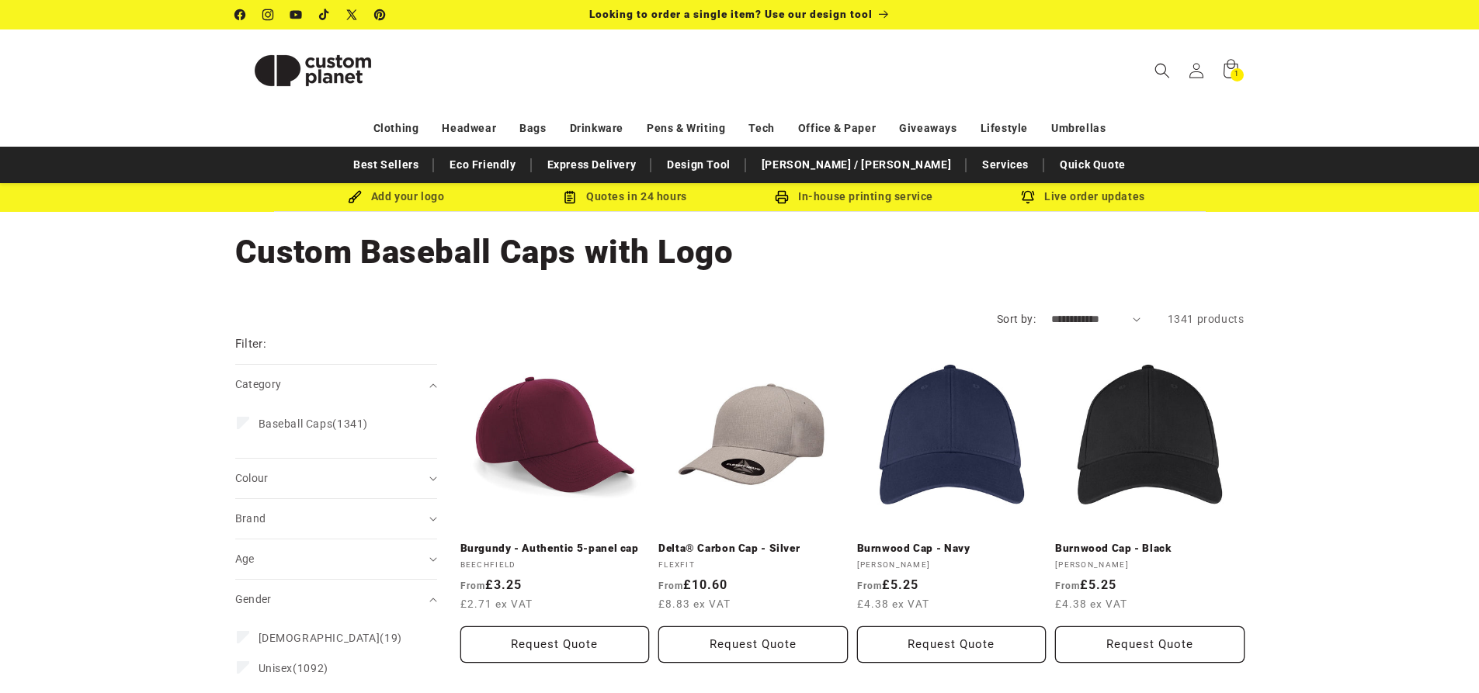
click at [433, 390] on summary "Category (0)" at bounding box center [336, 385] width 202 height 40
click at [429, 426] on icon "Colour (0 selected)" at bounding box center [433, 426] width 8 height 5
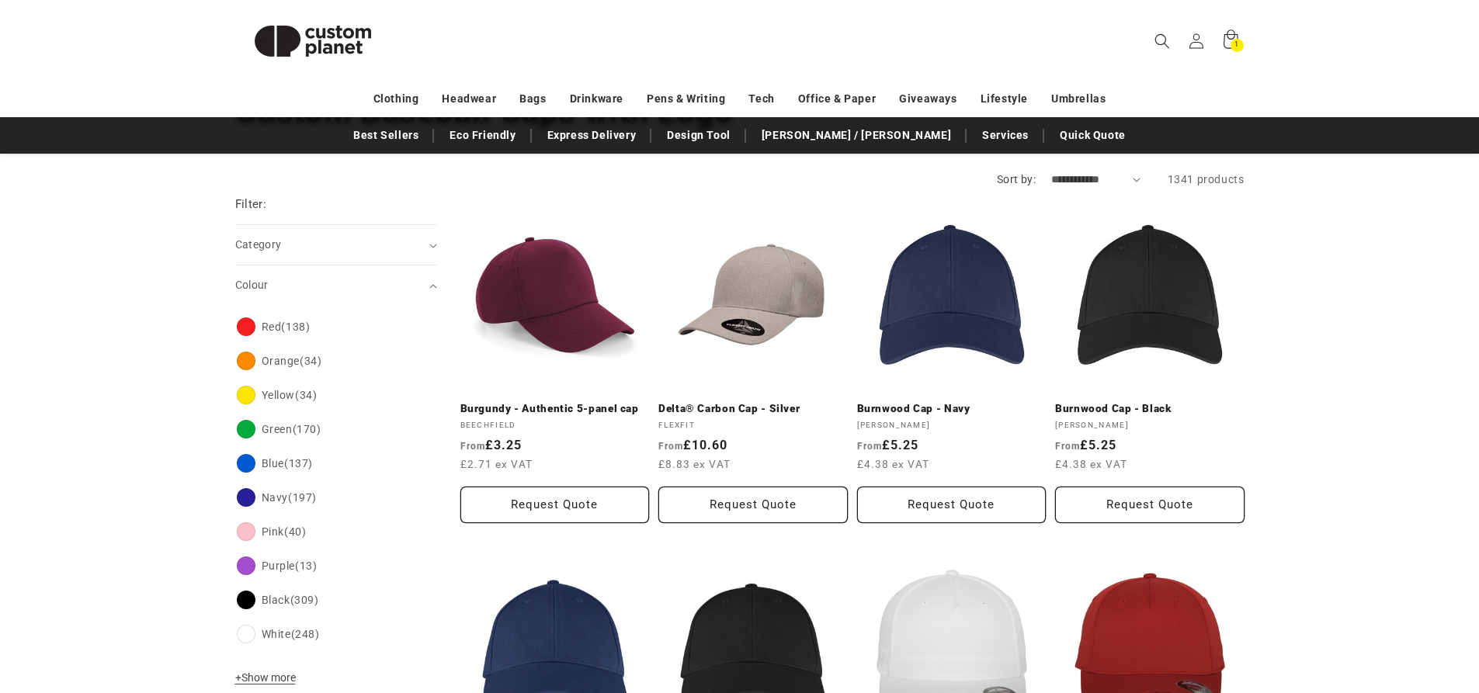
scroll to position [155, 0]
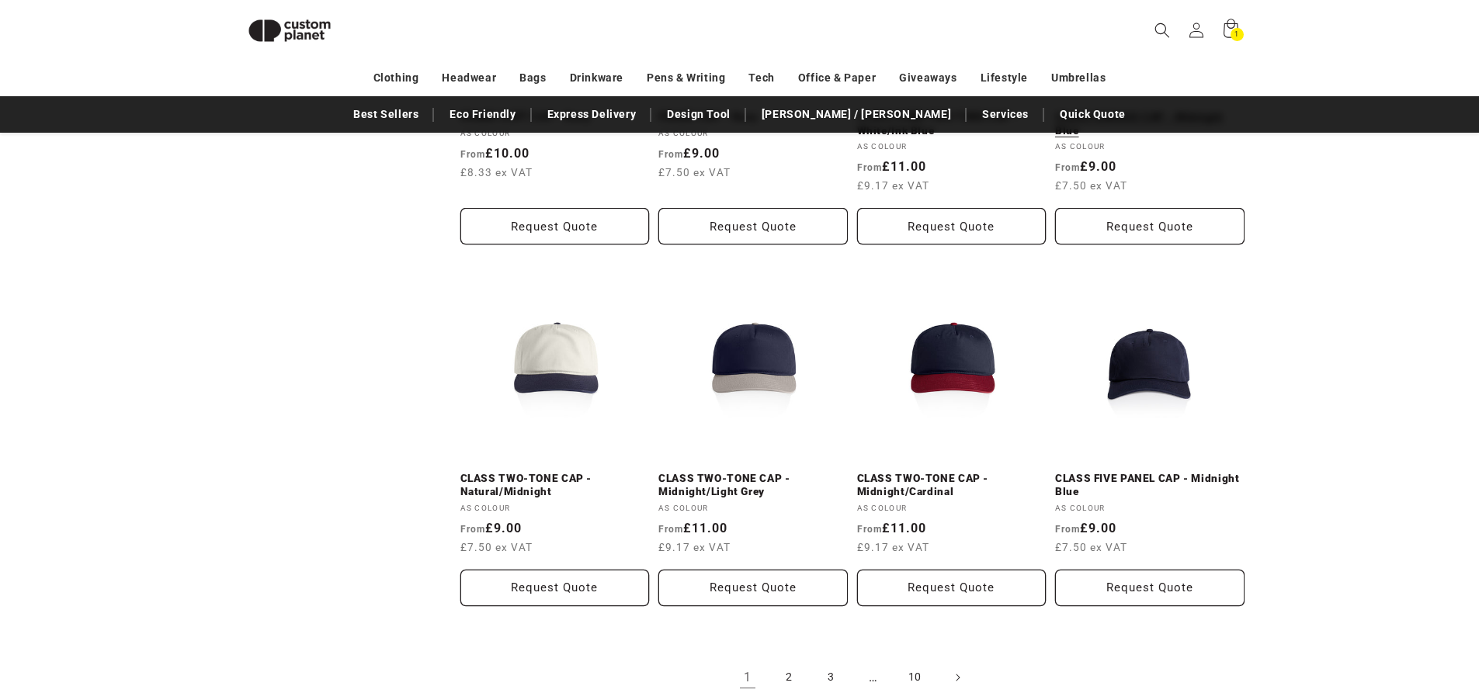
scroll to position [1609, 0]
